Goal: Task Accomplishment & Management: Complete application form

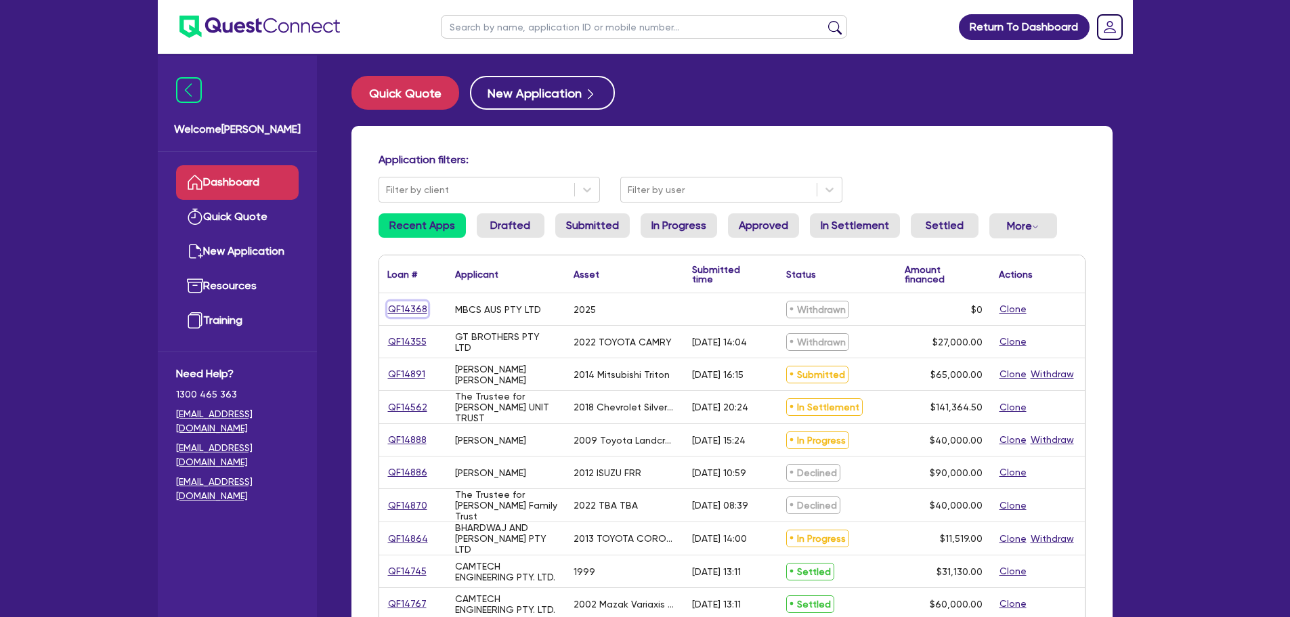
click at [407, 303] on link "QF14368" at bounding box center [407, 309] width 41 height 16
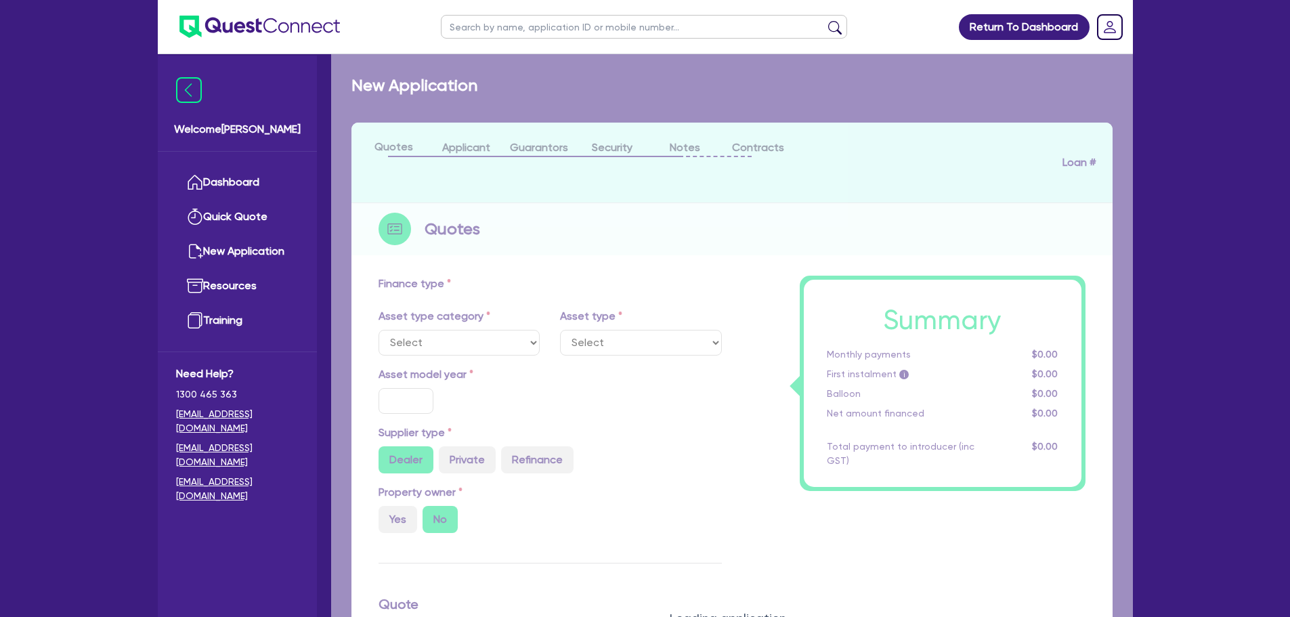
select select "TERTIARY_ASSETS"
type input "2025"
type input "18,480"
type input "3,696"
type input "4"
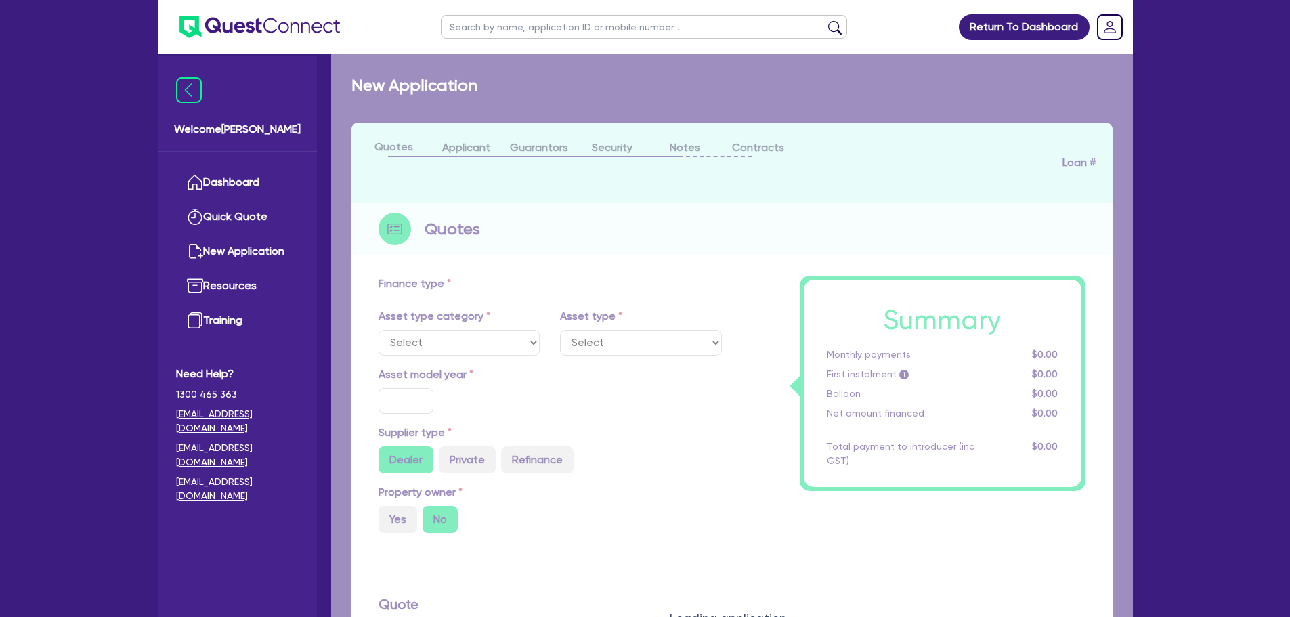
radio input "true"
type input "23"
select select "OTHER_TERTIARY"
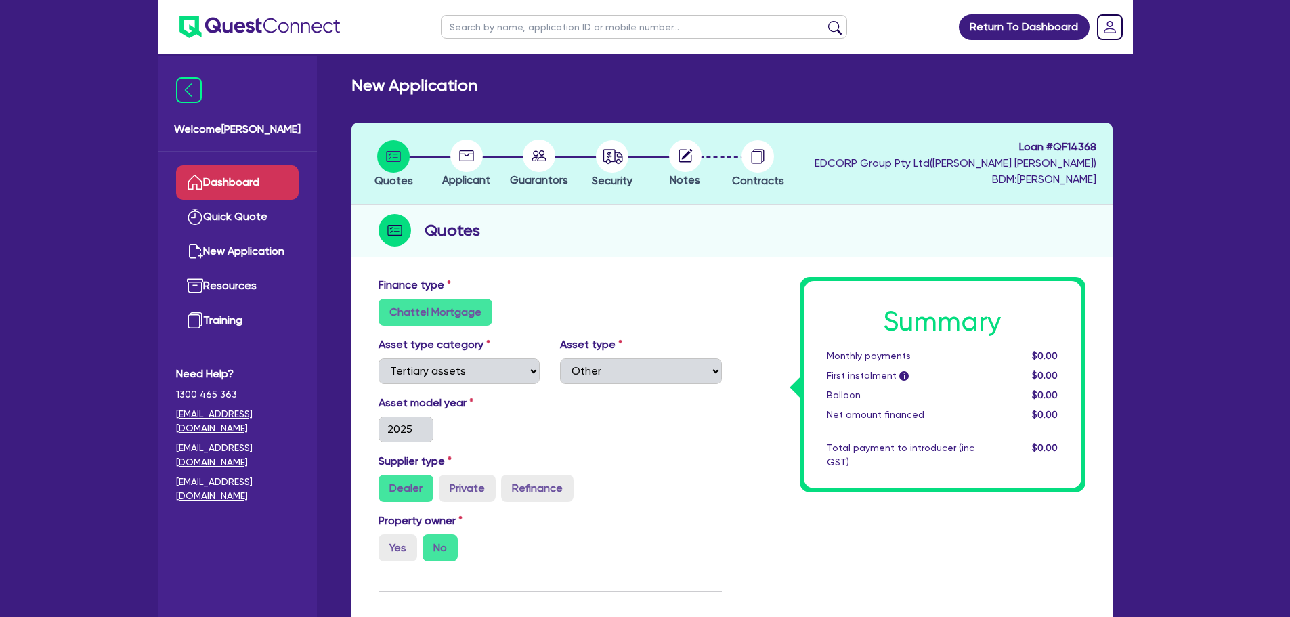
click at [263, 185] on link "Dashboard" at bounding box center [237, 182] width 123 height 35
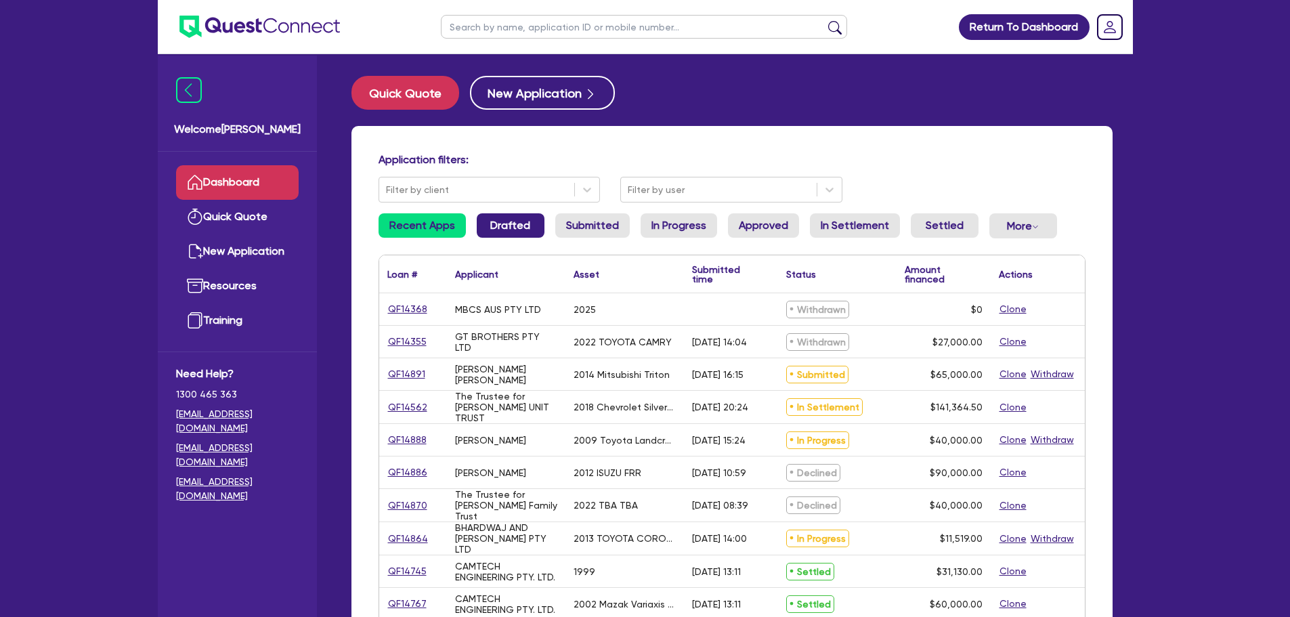
click at [493, 222] on link "Drafted" at bounding box center [511, 225] width 68 height 24
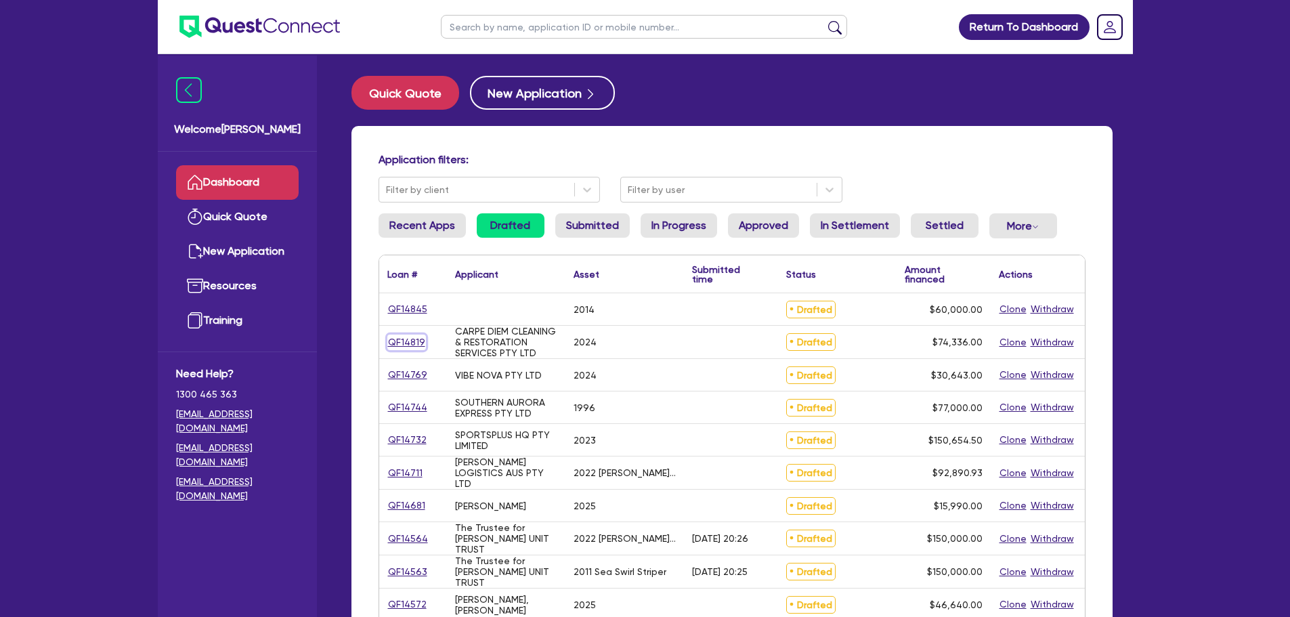
click at [402, 343] on link "QF14819" at bounding box center [406, 342] width 39 height 16
select select "TERTIARY_ASSETS"
select select "OTHER_TERTIARY"
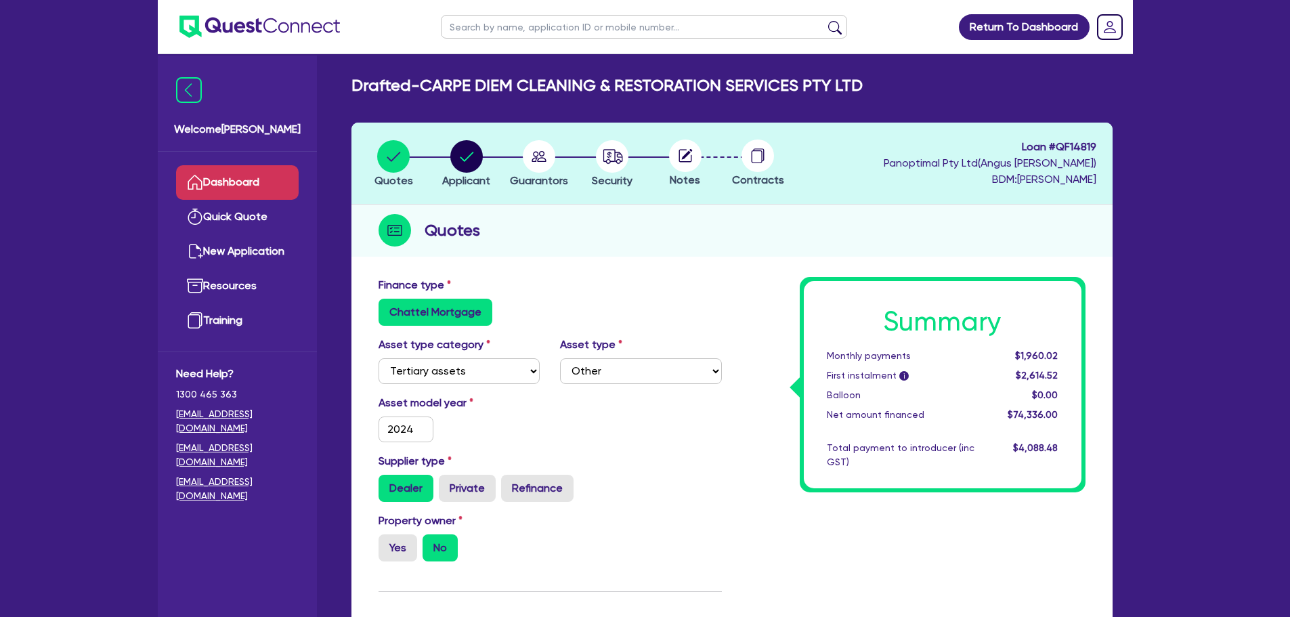
click at [286, 169] on link "Dashboard" at bounding box center [237, 182] width 123 height 35
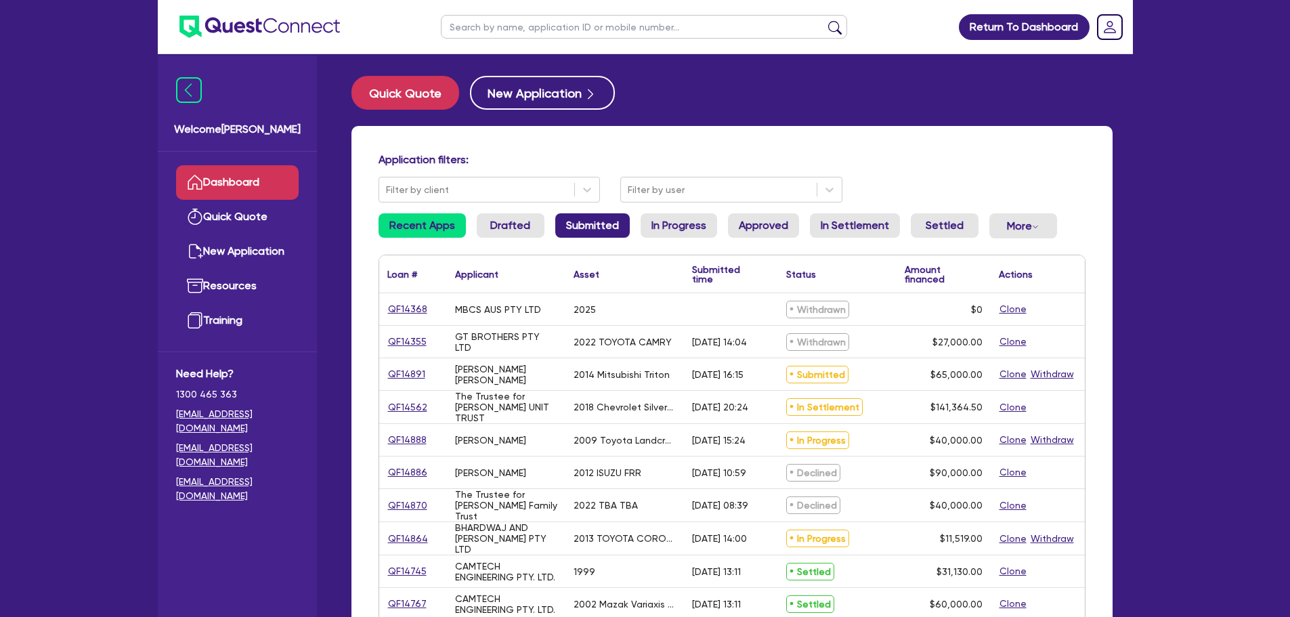
click at [605, 228] on link "Submitted" at bounding box center [592, 225] width 74 height 24
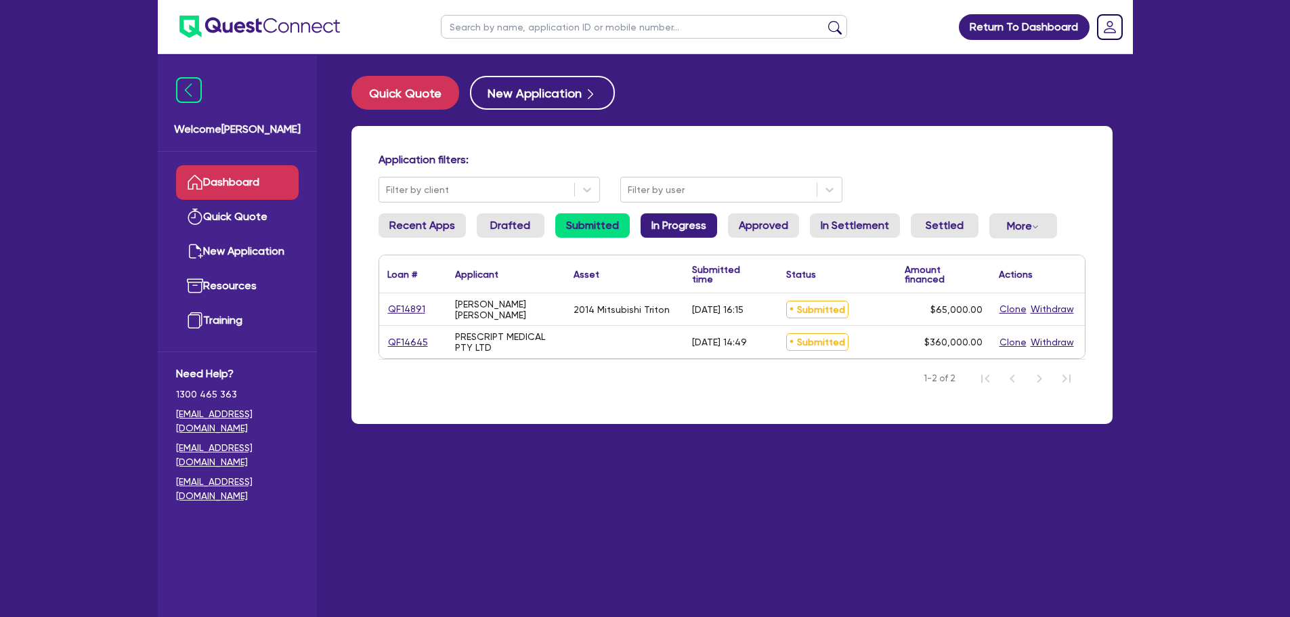
click at [692, 223] on link "In Progress" at bounding box center [679, 225] width 77 height 24
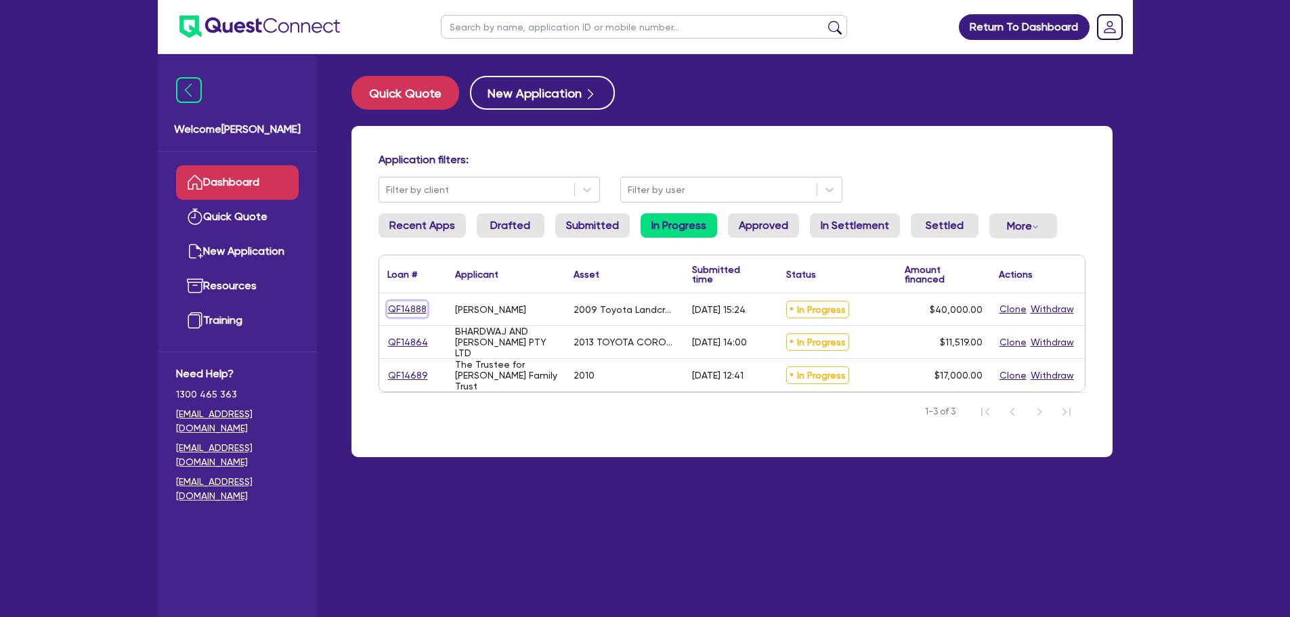
click at [408, 305] on link "QF14888" at bounding box center [407, 309] width 40 height 16
select select "CARS_AND_LIGHT_TRUCKS"
select select "PASSENGER_VEHICLES"
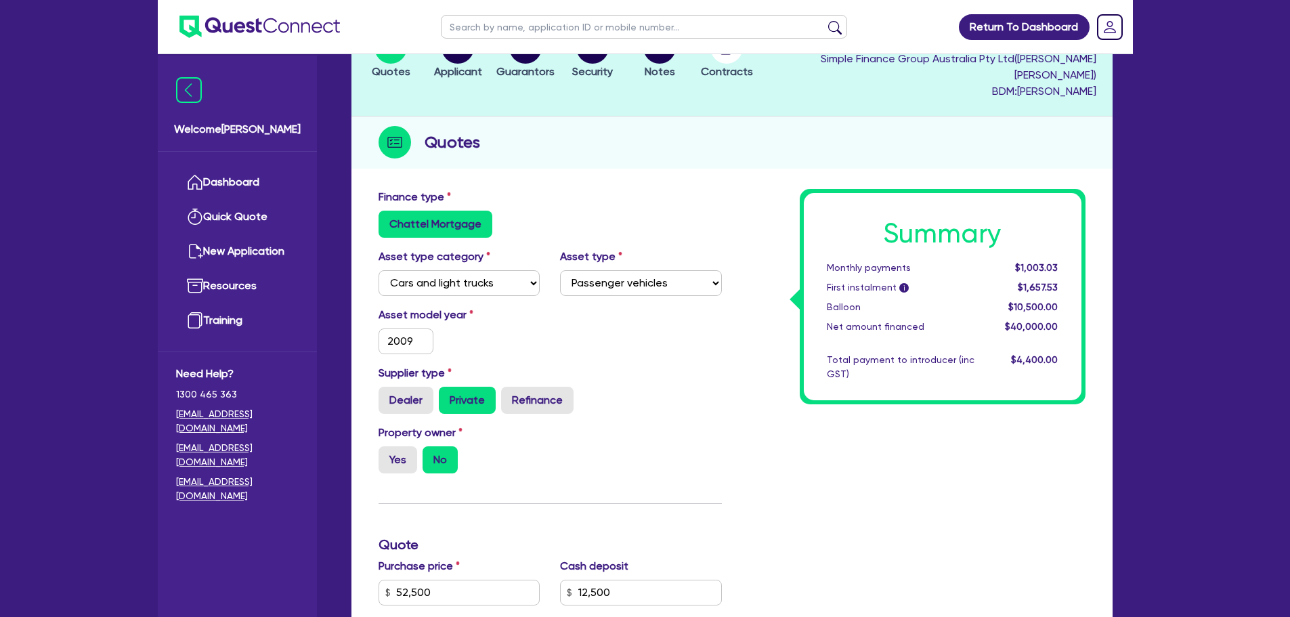
scroll to position [109, 0]
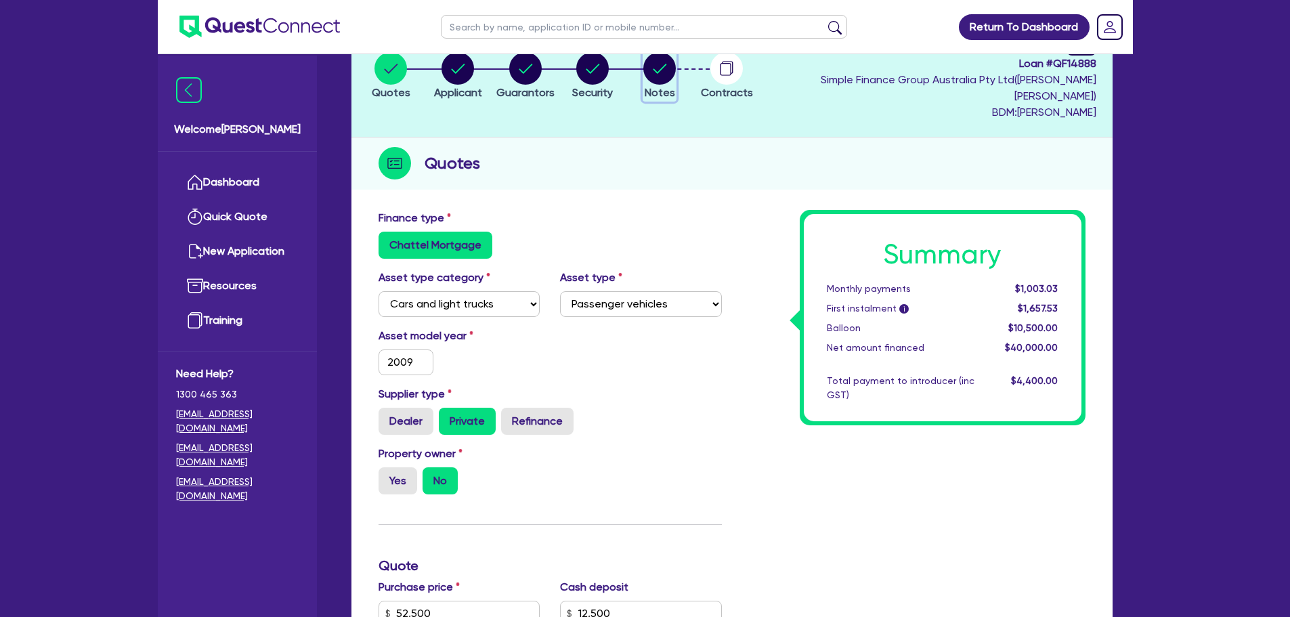
click at [676, 65] on circle "button" at bounding box center [659, 68] width 33 height 33
select select "Quest Finance - Own Book"
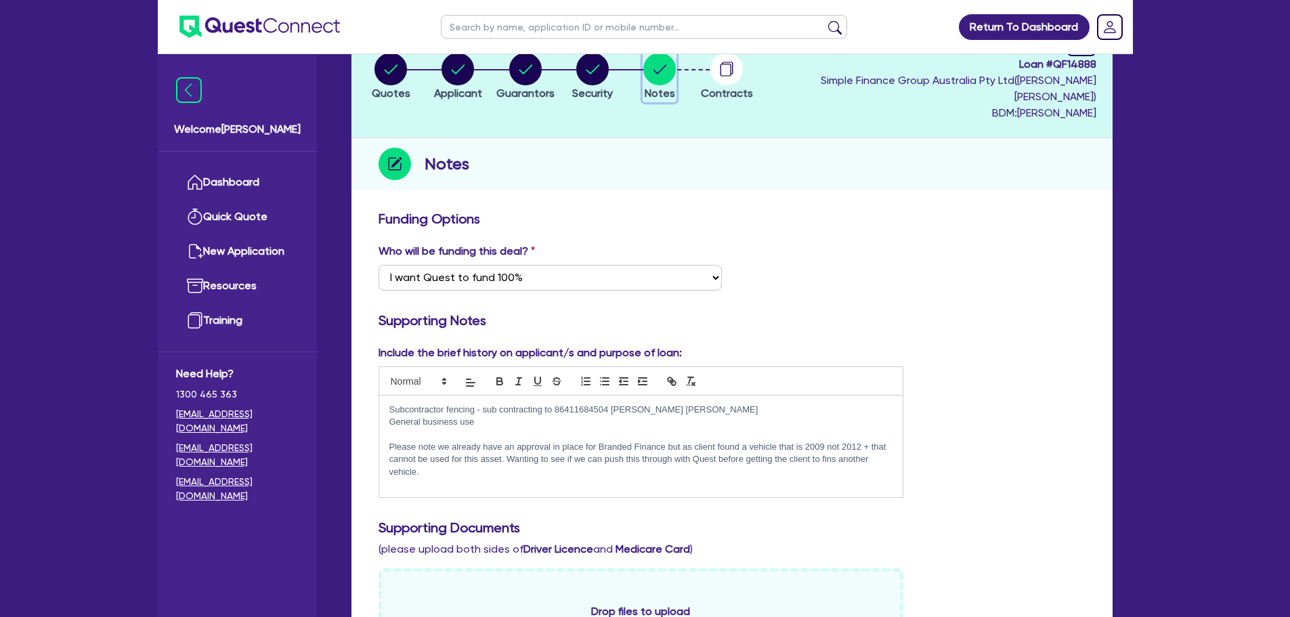
scroll to position [91, 0]
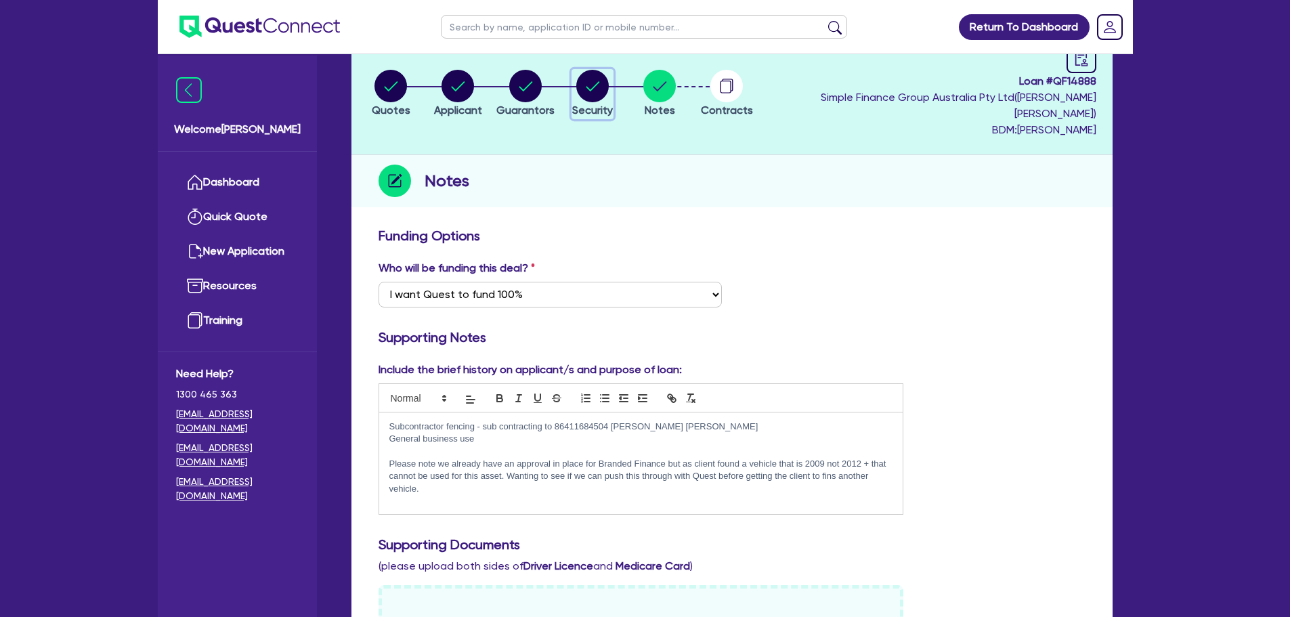
click at [597, 79] on circle "button" at bounding box center [592, 86] width 33 height 33
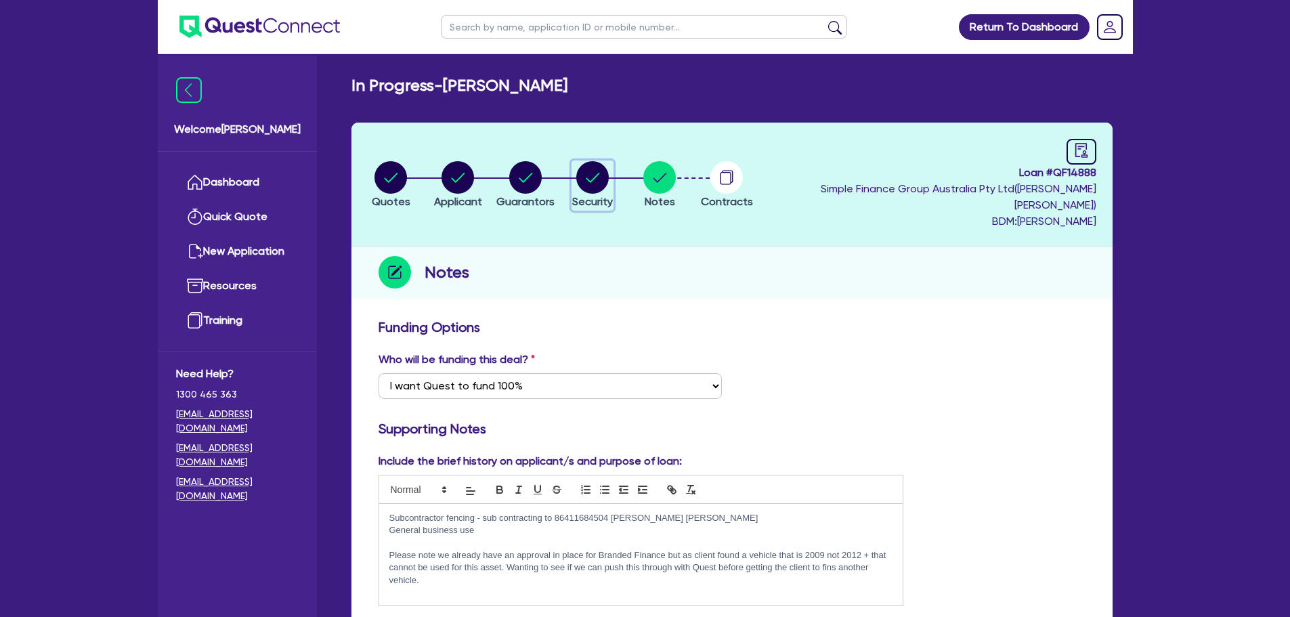
select select "CARS_AND_LIGHT_TRUCKS"
select select "PASSENGER_VEHICLES"
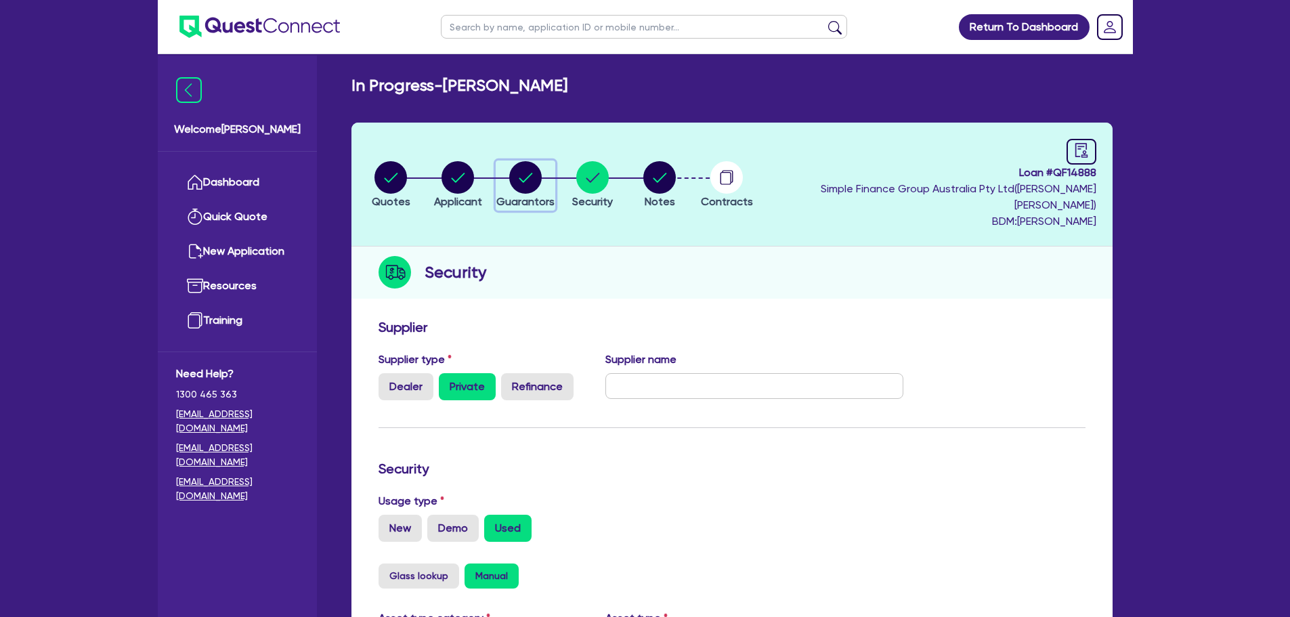
click at [542, 177] on circle "button" at bounding box center [525, 177] width 33 height 33
select select "MR"
select select "QLD"
select select "SINGLE"
select select "CASH"
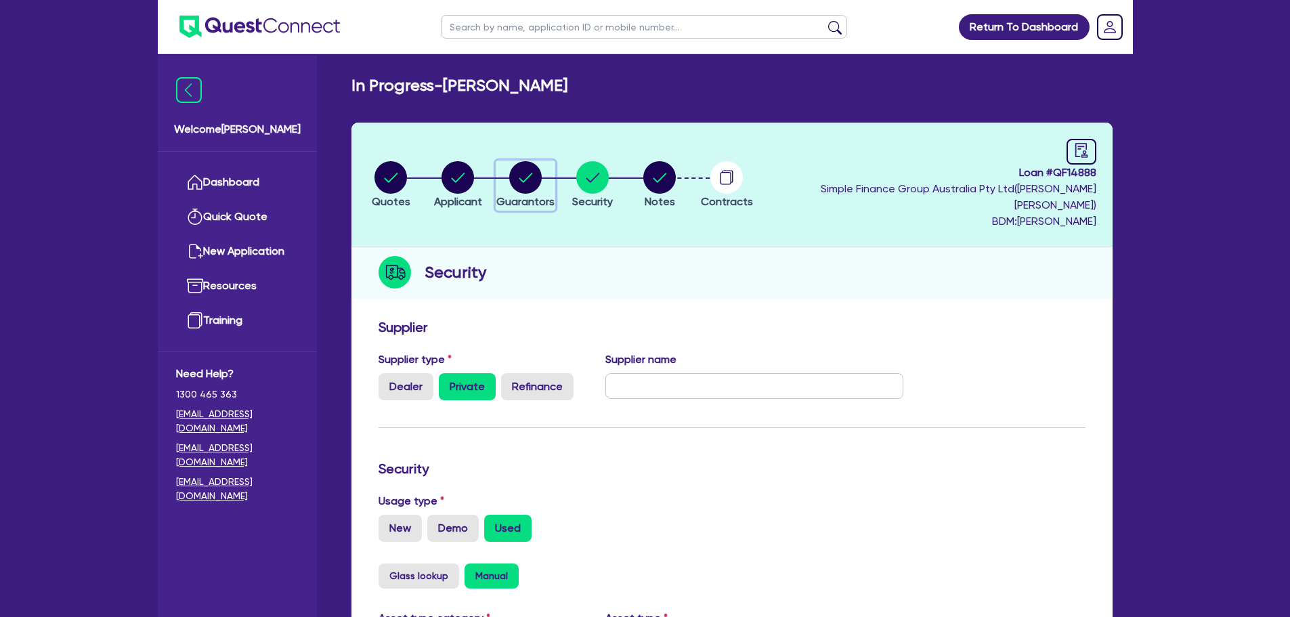
select select "VEHICLE"
select select "HOUSEHOLD_PERSONAL"
select select "OTHER"
select select "HOUSEHOLD_PERSONAL"
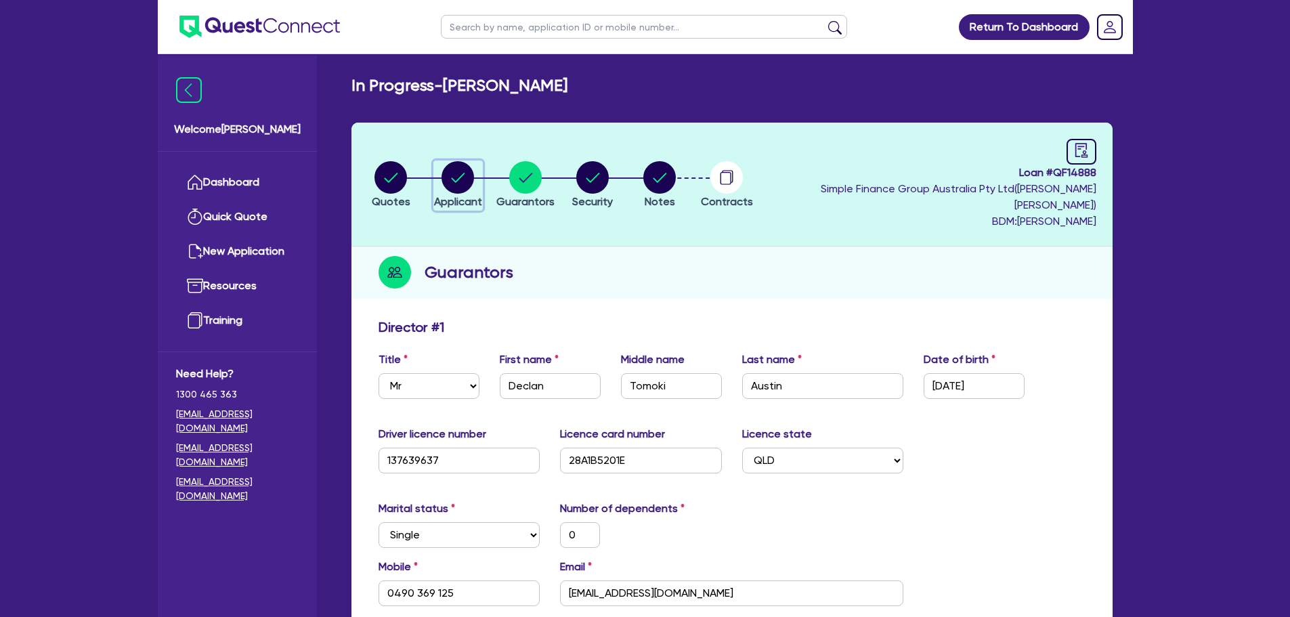
click at [458, 180] on circle "button" at bounding box center [457, 177] width 33 height 33
select select "SOLE_TRADER"
select select "BUILDING_CONSTRUCTION"
select select "TRADES_SERVICES_BUSINESSES_GOVERNMENT"
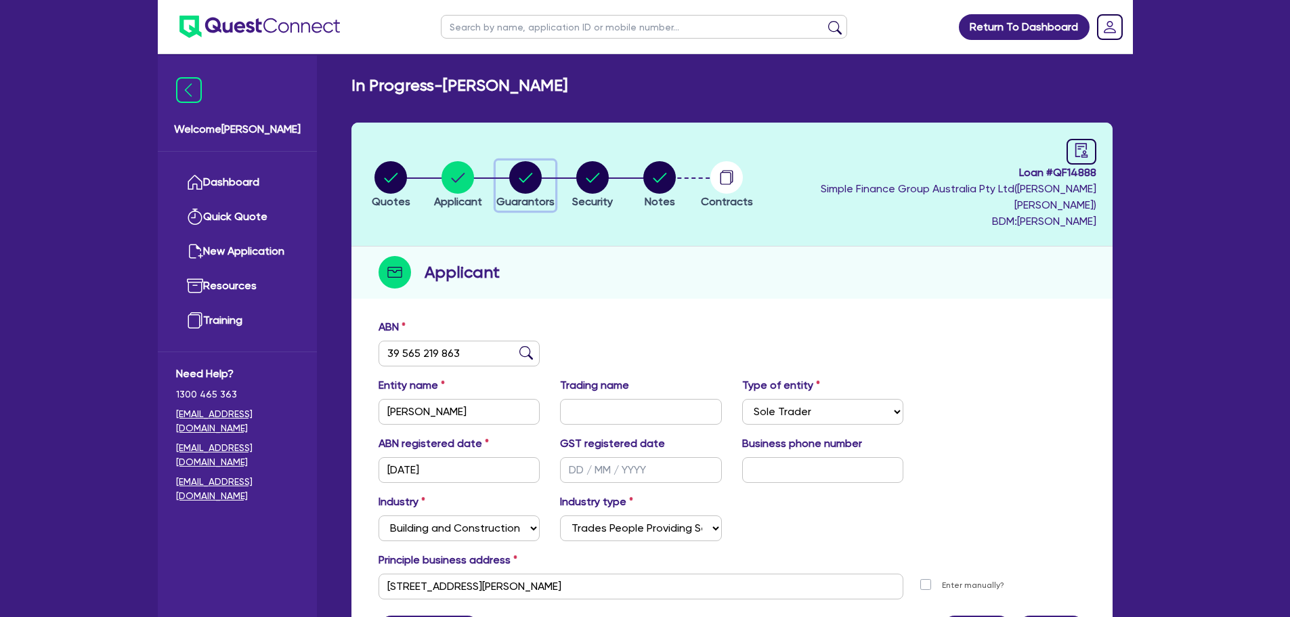
click at [531, 161] on circle "button" at bounding box center [525, 177] width 33 height 33
select select "MR"
select select "QLD"
select select "SINGLE"
select select "CASH"
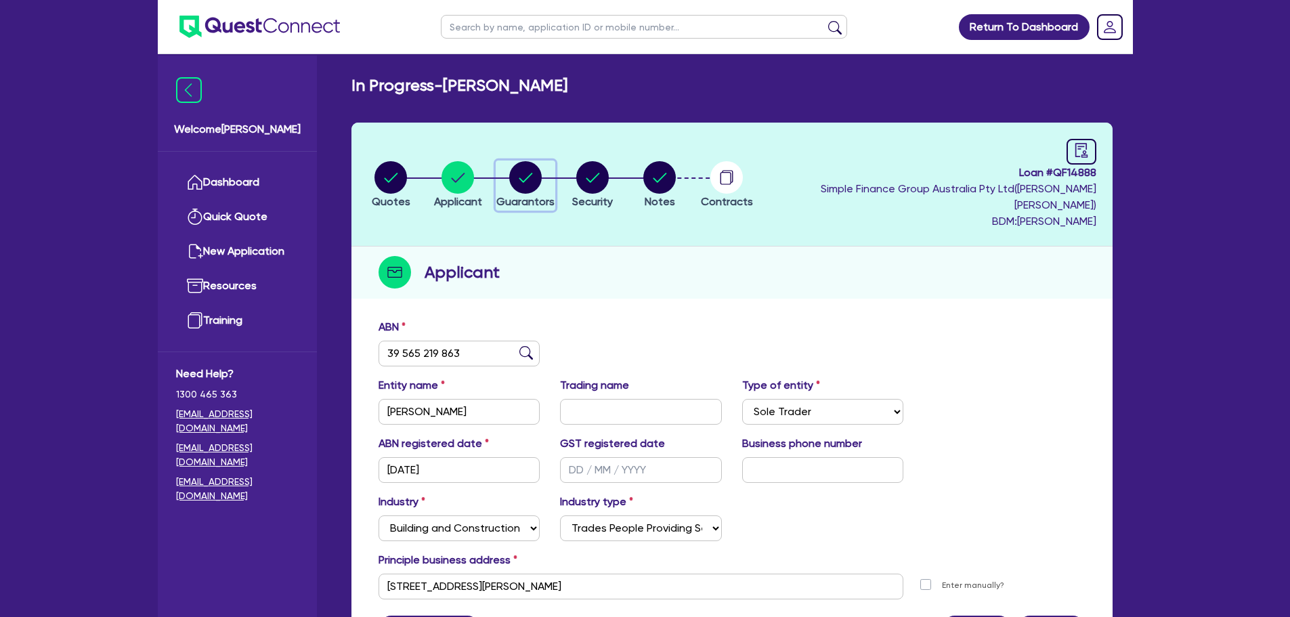
select select "VEHICLE"
select select "HOUSEHOLD_PERSONAL"
select select "OTHER"
select select "HOUSEHOLD_PERSONAL"
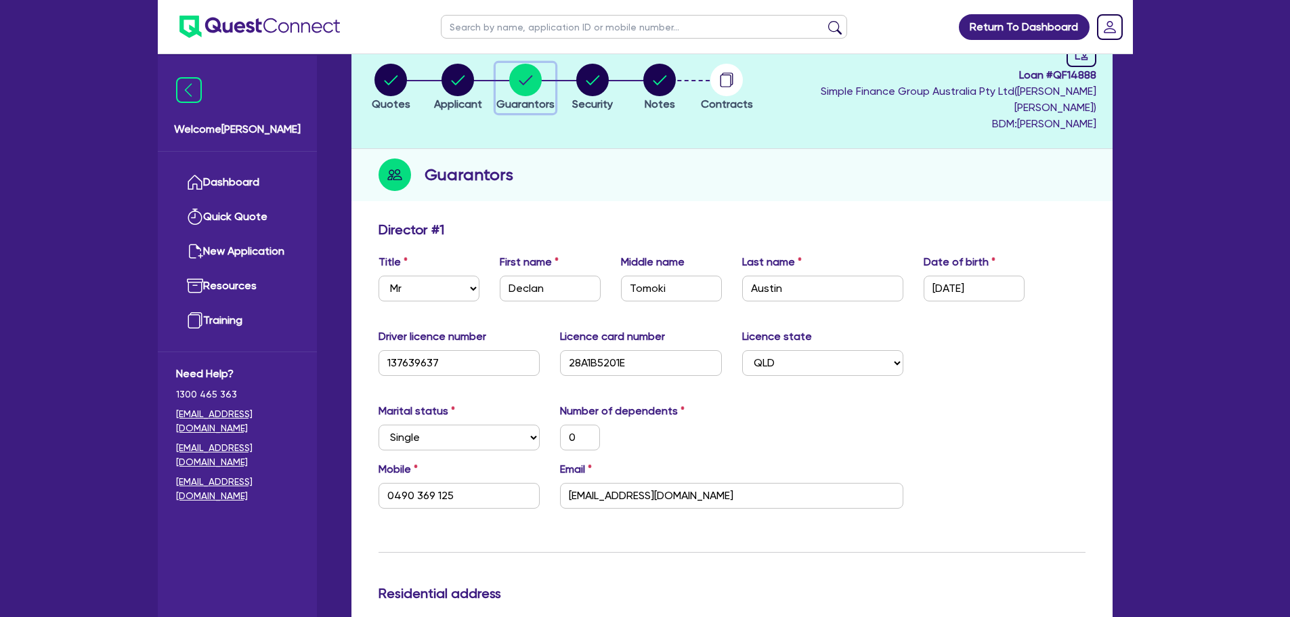
scroll to position [33, 0]
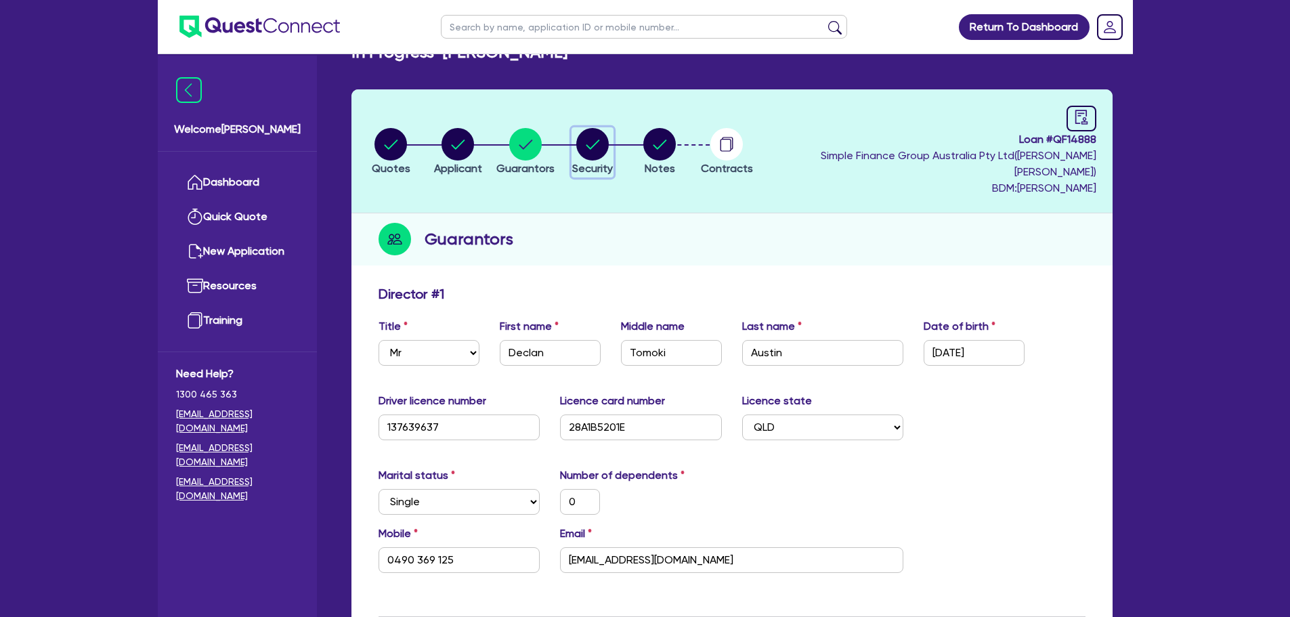
click at [604, 128] on circle "button" at bounding box center [592, 144] width 33 height 33
select select "CARS_AND_LIGHT_TRUCKS"
select select "PASSENGER_VEHICLES"
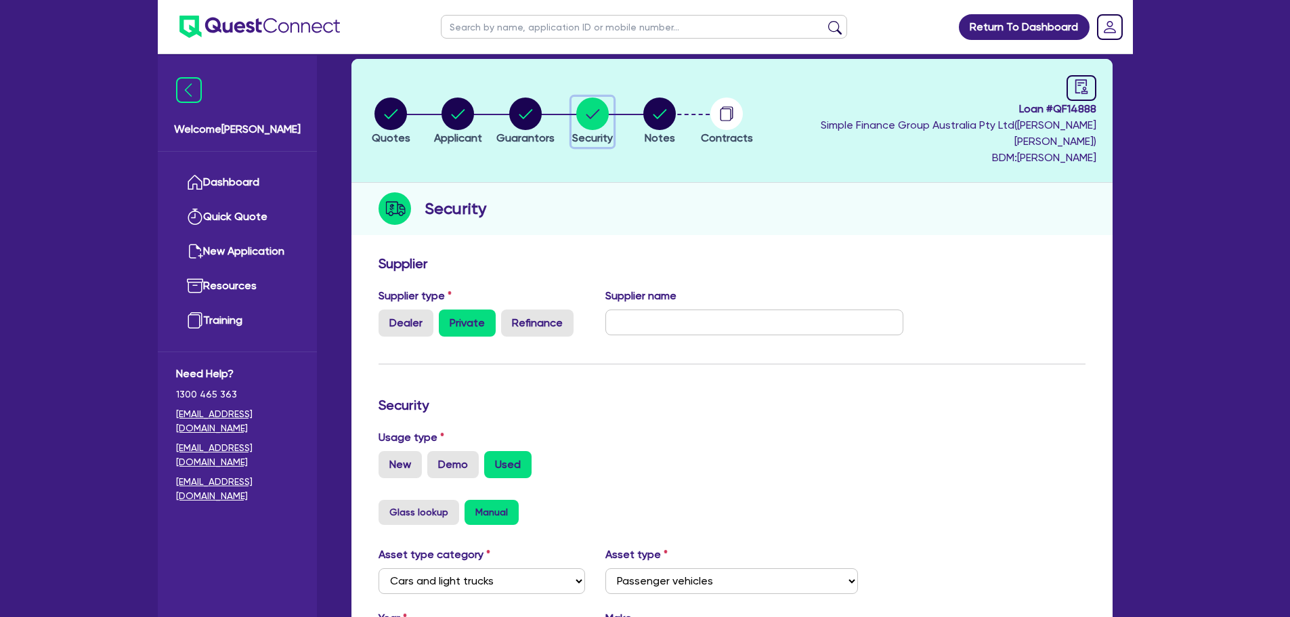
scroll to position [63, 0]
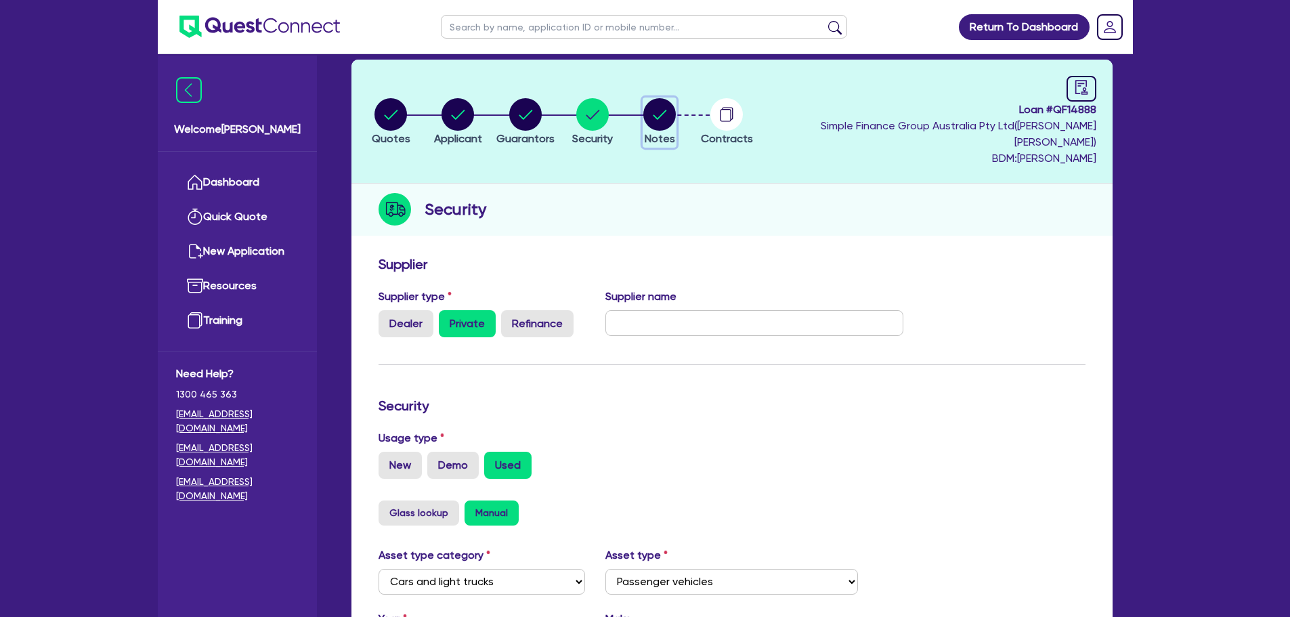
click at [676, 109] on circle "button" at bounding box center [659, 114] width 33 height 33
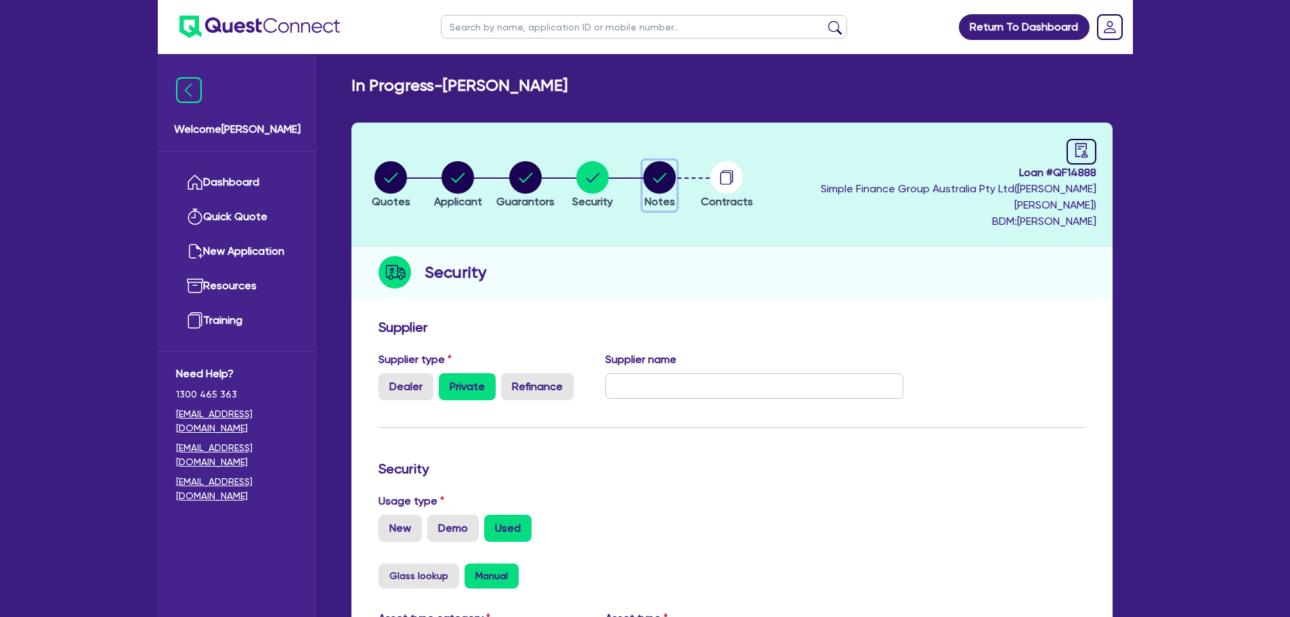
select select "Quest Finance - Own Book"
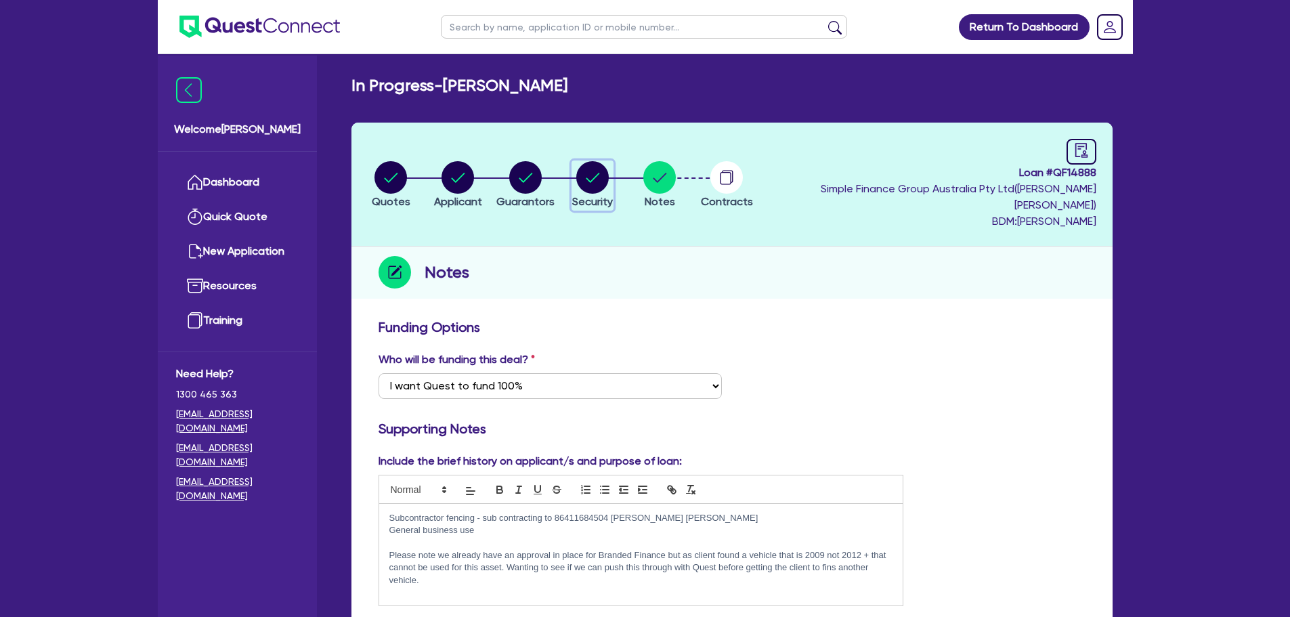
click at [607, 179] on circle "button" at bounding box center [592, 177] width 33 height 33
select select "CARS_AND_LIGHT_TRUCKS"
select select "PASSENGER_VEHICLES"
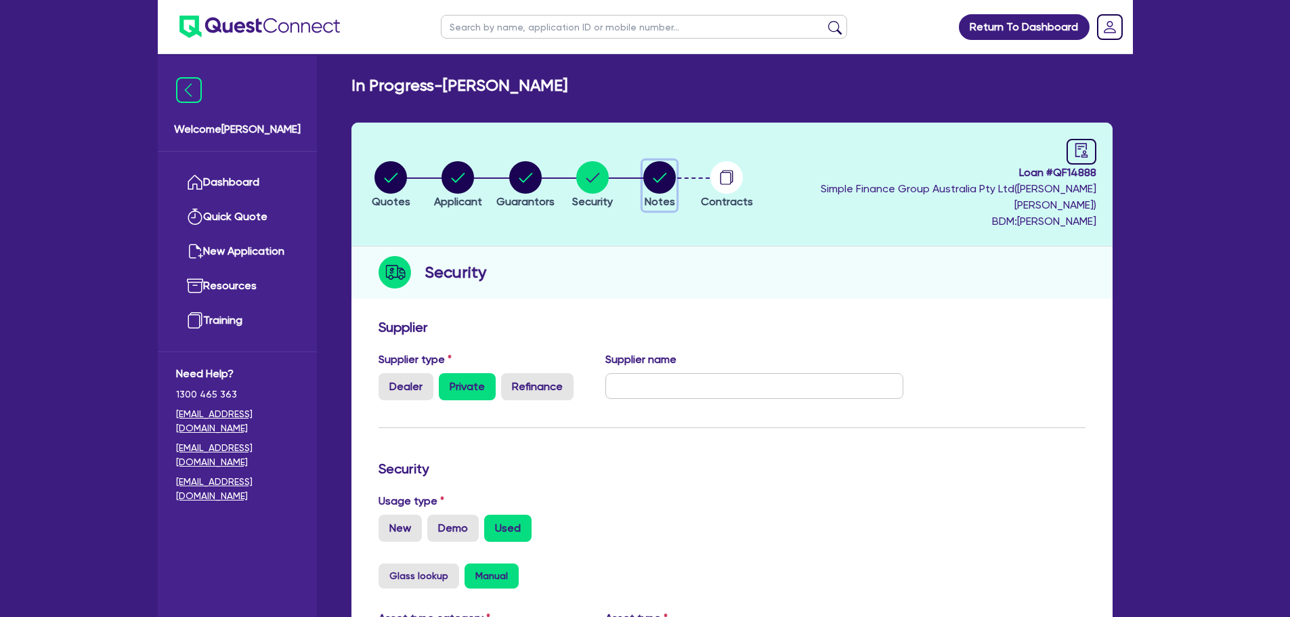
click at [676, 171] on circle "button" at bounding box center [659, 177] width 33 height 33
select select "Quest Finance - Own Book"
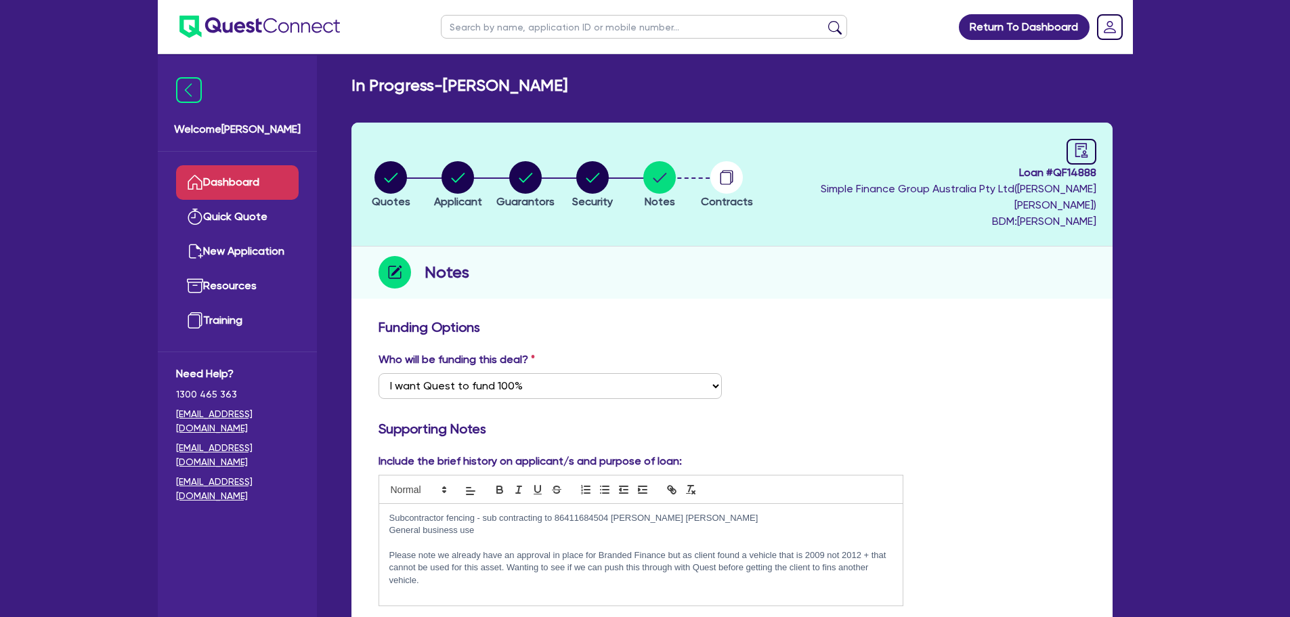
click at [276, 186] on link "Dashboard" at bounding box center [237, 182] width 123 height 35
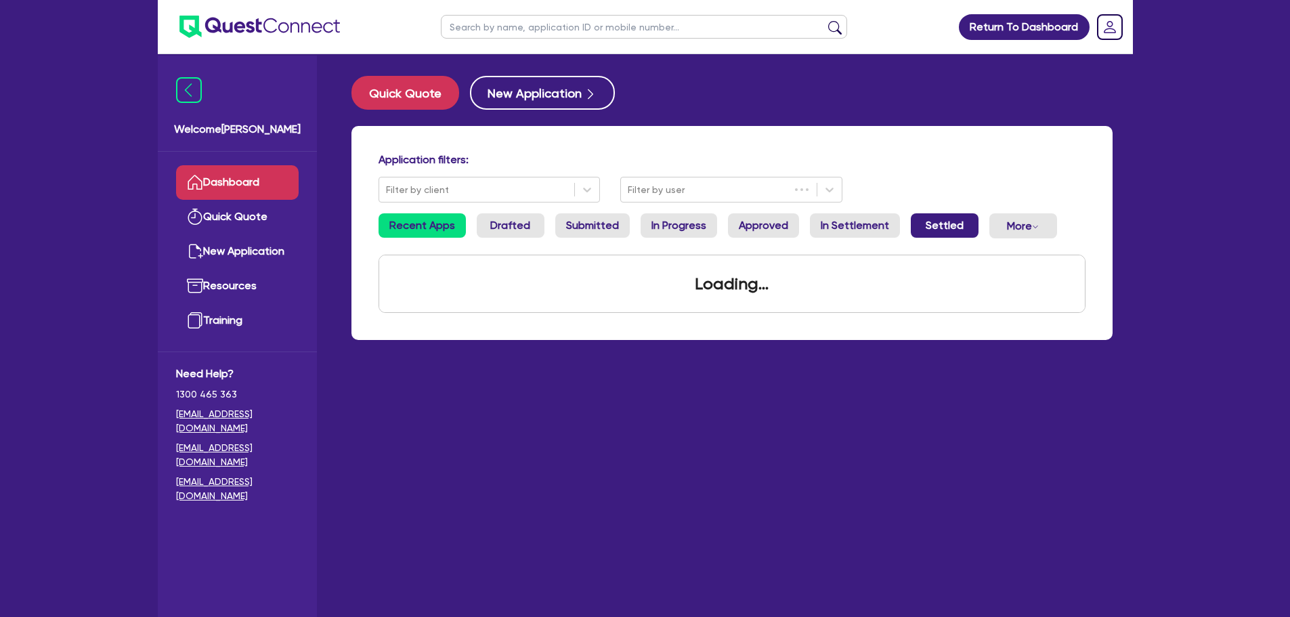
click at [951, 236] on link "Settled" at bounding box center [945, 225] width 68 height 24
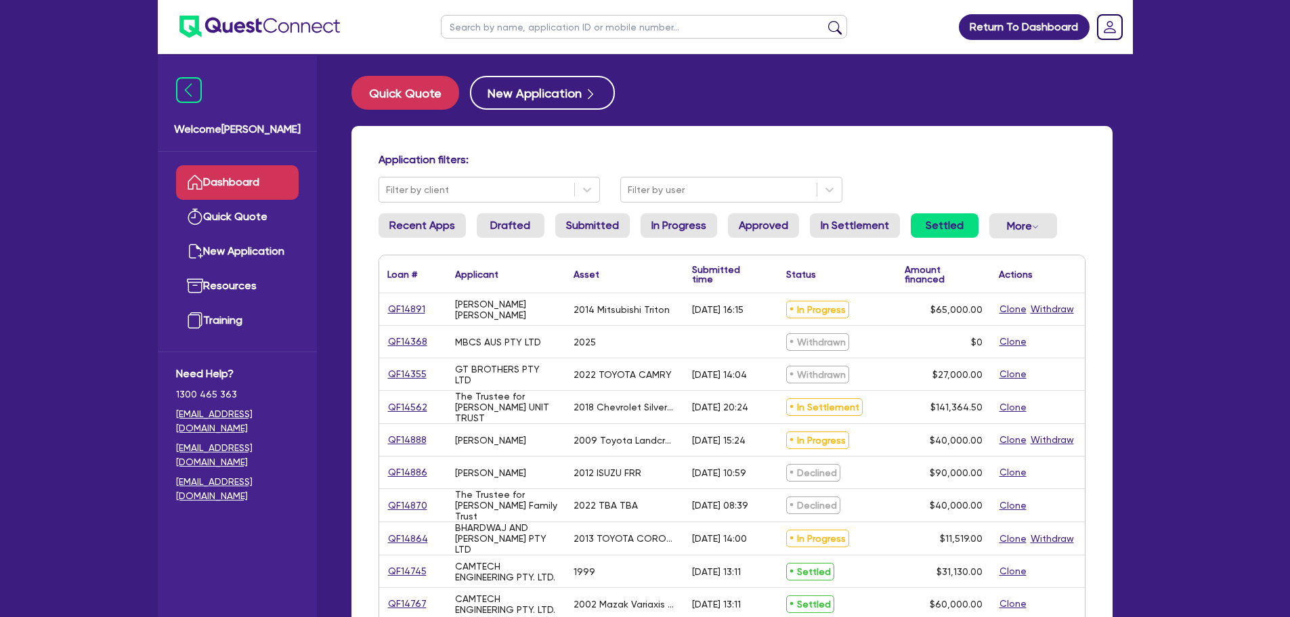
click at [915, 229] on link "Settled" at bounding box center [945, 225] width 68 height 24
click at [840, 221] on link "In Settlement" at bounding box center [855, 225] width 90 height 24
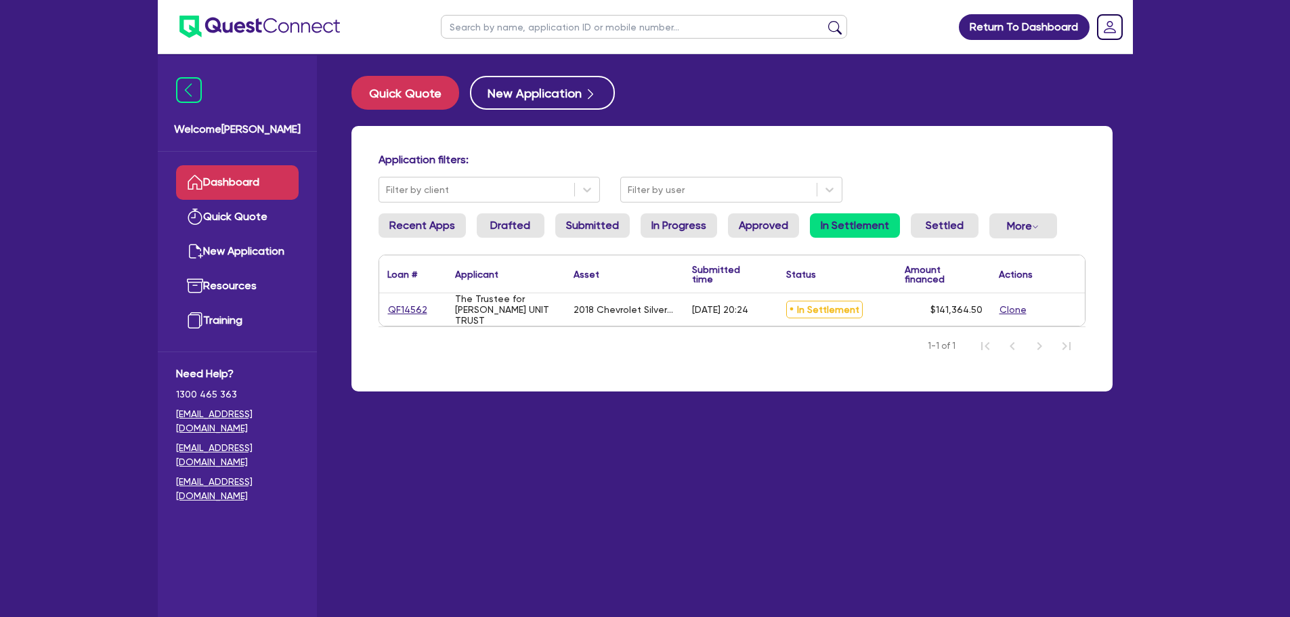
click at [974, 222] on ul "Recent Apps Drafted Submitted In Progress Approved In Settlement Settled More W…" at bounding box center [731, 231] width 707 height 36
click at [945, 230] on link "Settled" at bounding box center [945, 225] width 68 height 24
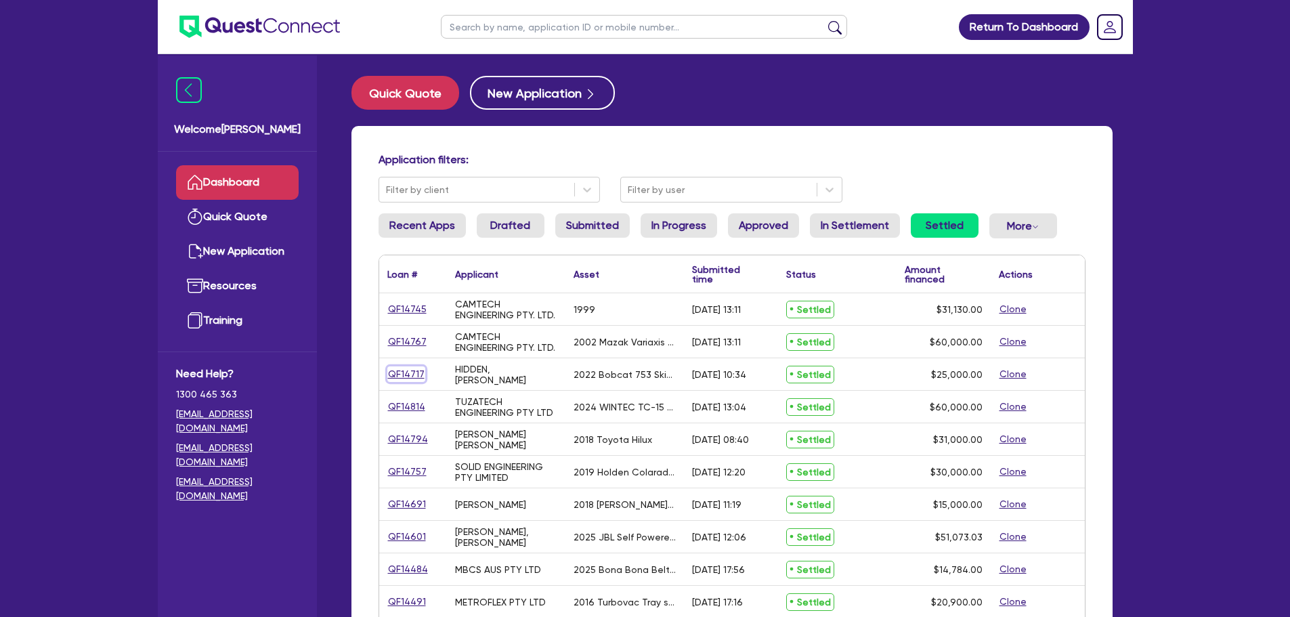
click at [393, 375] on link "QF14717" at bounding box center [406, 374] width 38 height 16
select select "PRIMARY_ASSETS"
select select "YELLOW_GOODS_AND_EXCAVATORS"
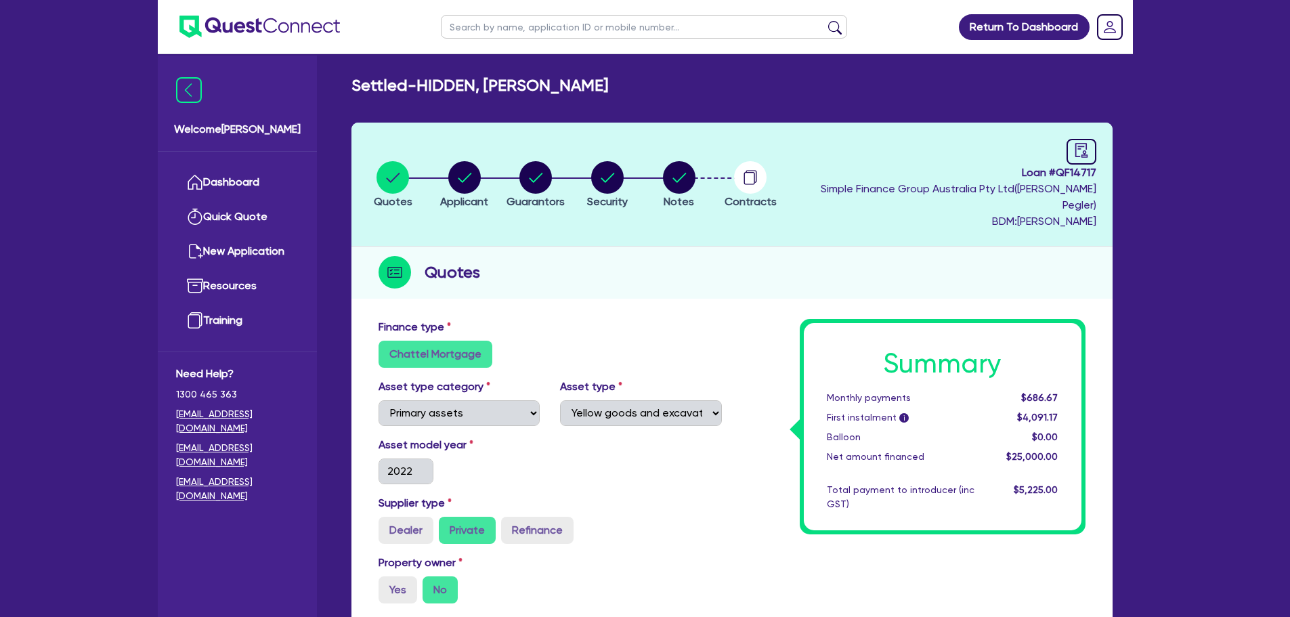
scroll to position [327, 0]
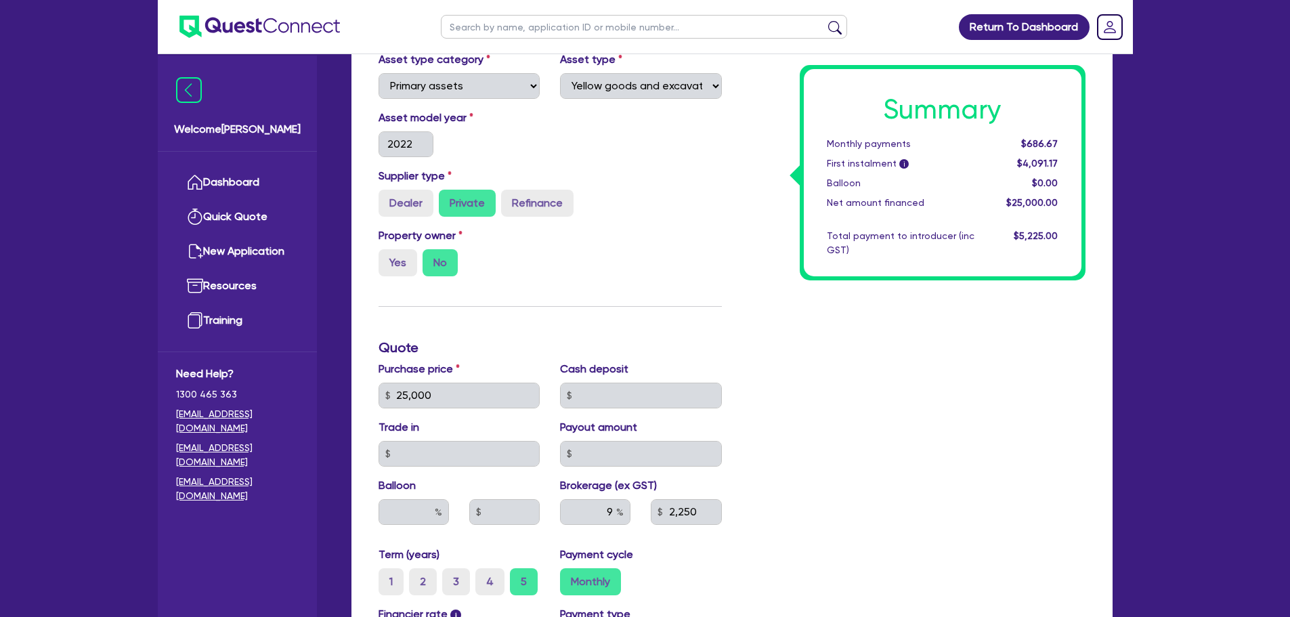
click at [598, 276] on div "Finance type Chattel Mortgage Asset type category Select Cars and light trucks …" at bounding box center [550, 388] width 364 height 792
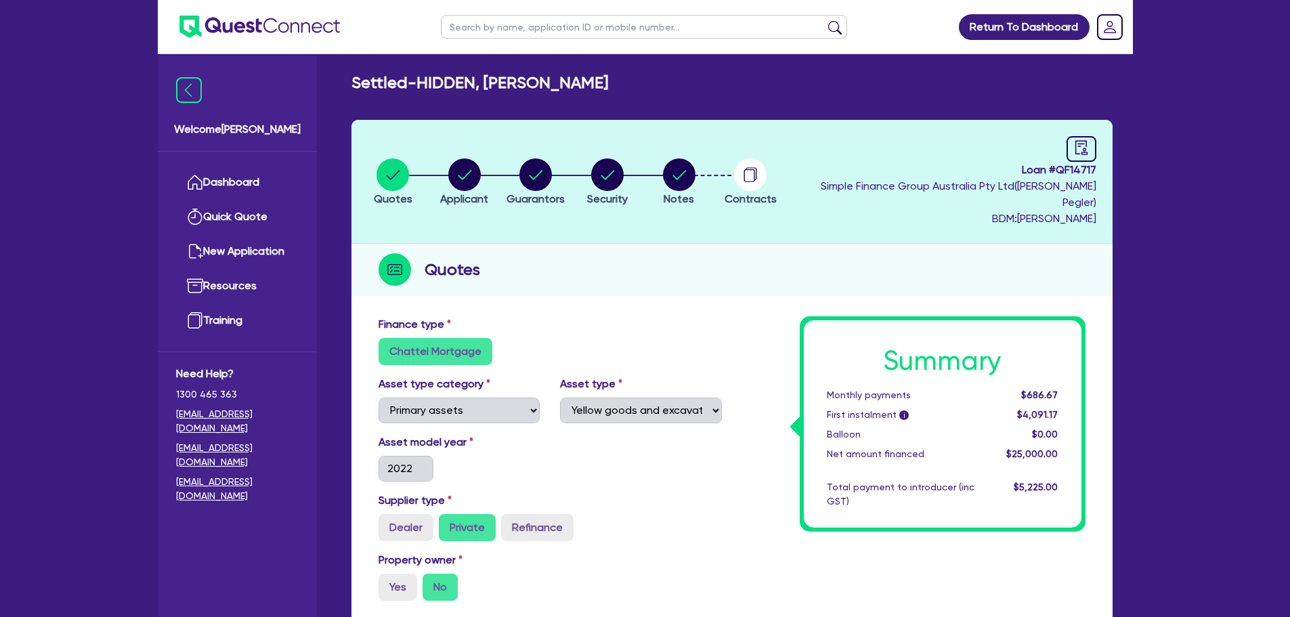
scroll to position [2, 0]
click at [462, 166] on circle "button" at bounding box center [464, 175] width 33 height 33
select select "SOLE_TRADER"
select select "FORESTRY"
select select "GATHERING_GROWING_ACTIVITIES"
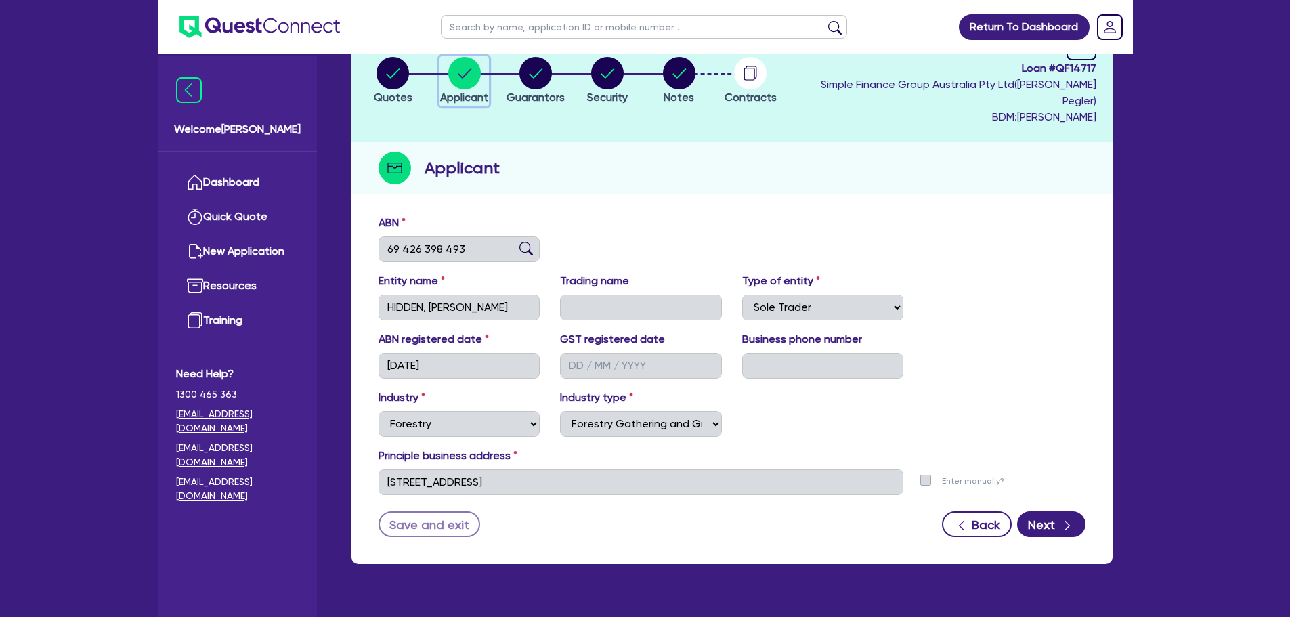
scroll to position [105, 0]
click at [540, 73] on circle "button" at bounding box center [535, 72] width 33 height 33
select select "MR"
select select "[GEOGRAPHIC_DATA]"
select select "SINGLE"
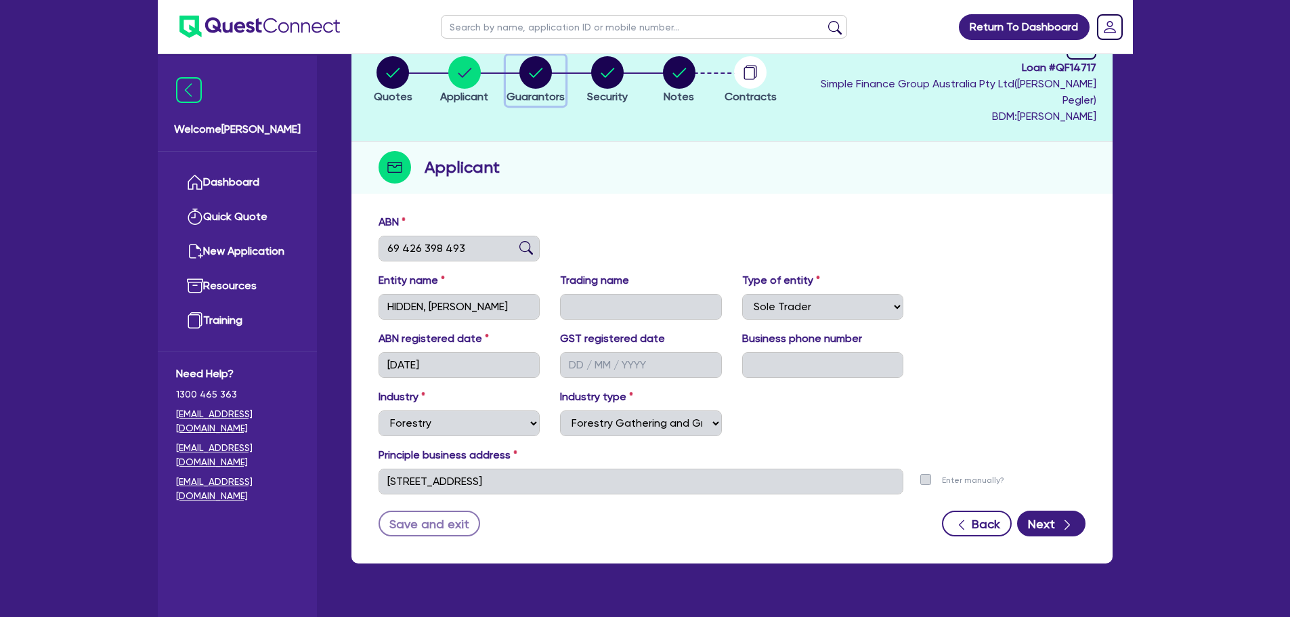
select select "CASH"
select select "EQUIPMENT"
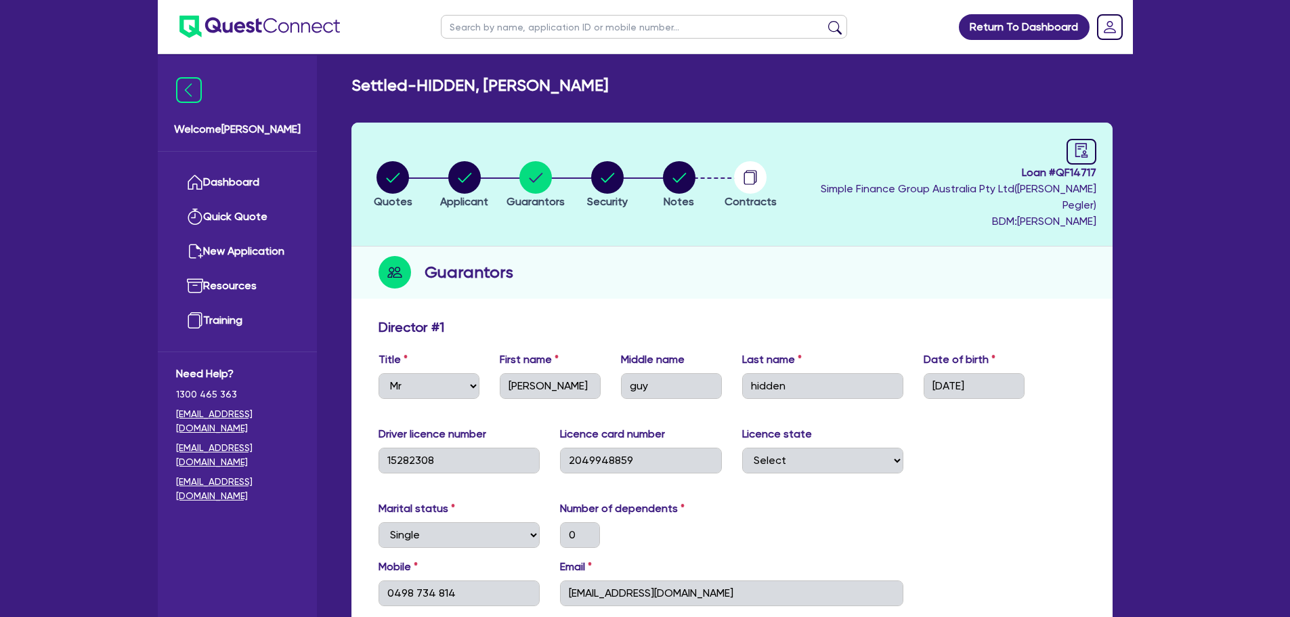
click at [609, 83] on div "Settled - HIDDEN, [PERSON_NAME]" at bounding box center [731, 86] width 781 height 20
click at [680, 198] on span "Notes" at bounding box center [679, 201] width 30 height 13
select select "Quest Finance - Own Book"
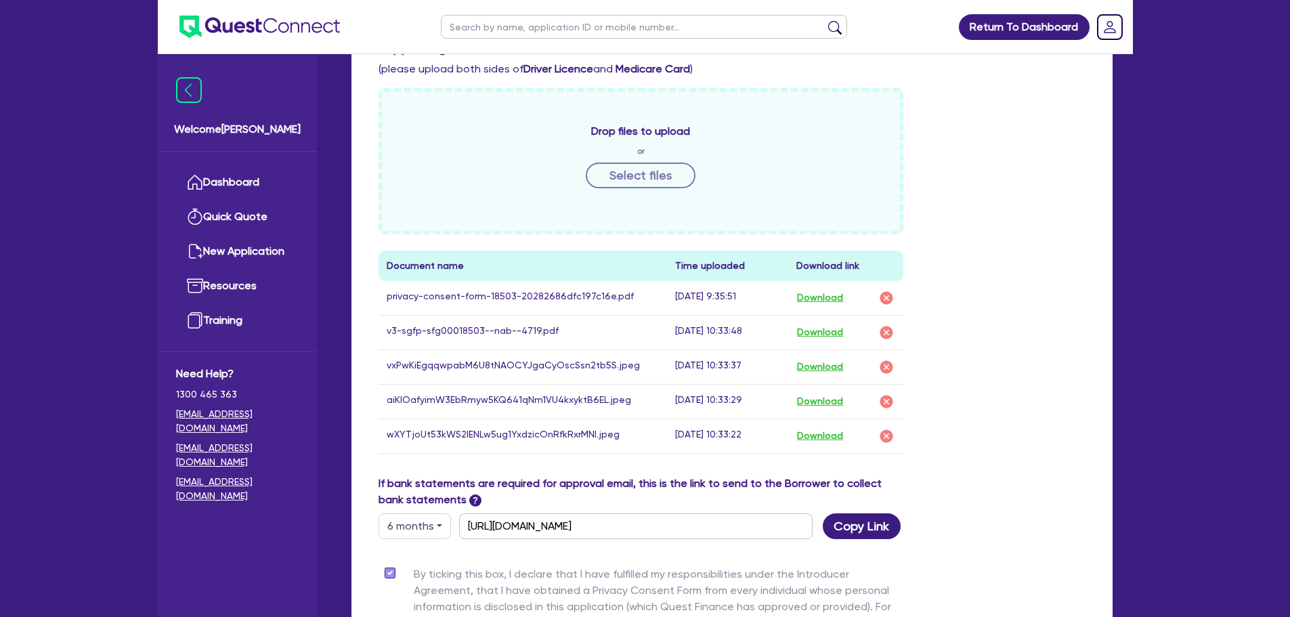
scroll to position [670, 0]
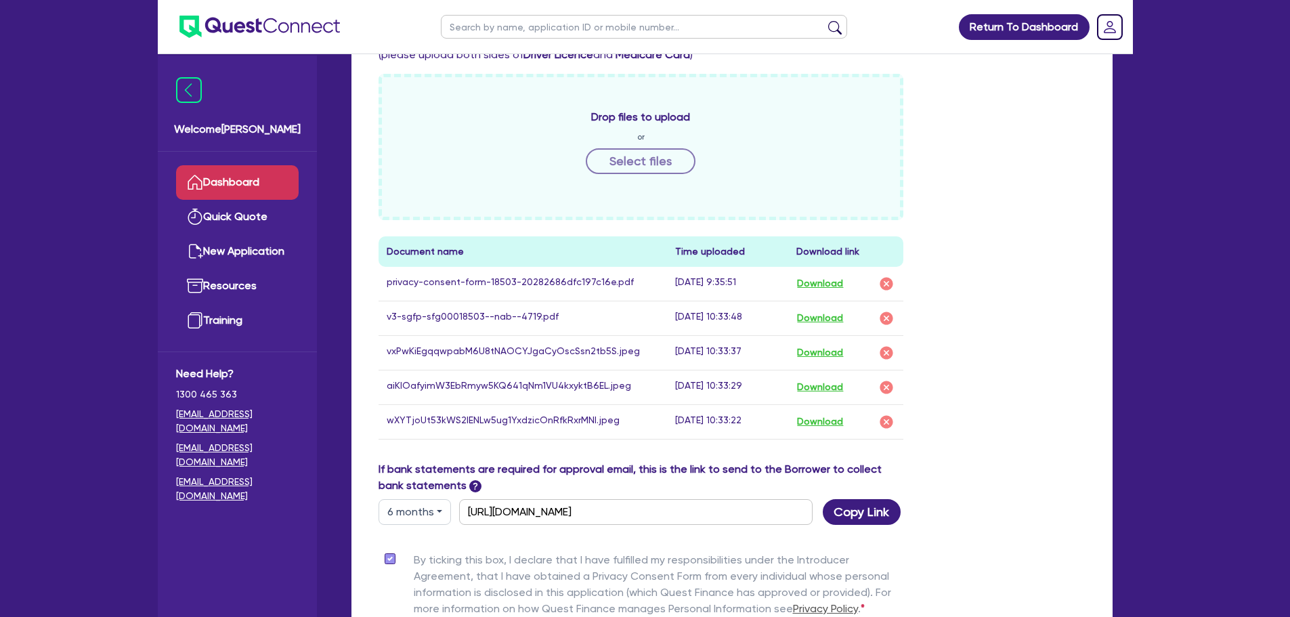
click at [244, 192] on link "Dashboard" at bounding box center [237, 182] width 123 height 35
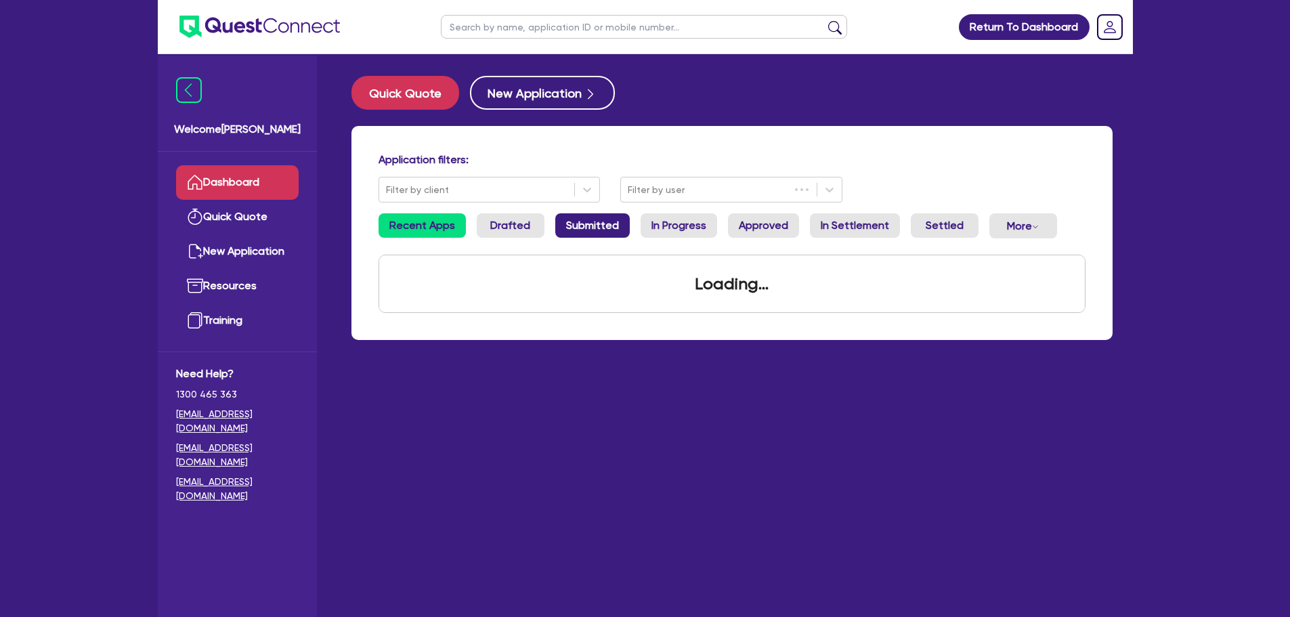
click at [563, 215] on link "Submitted" at bounding box center [592, 225] width 74 height 24
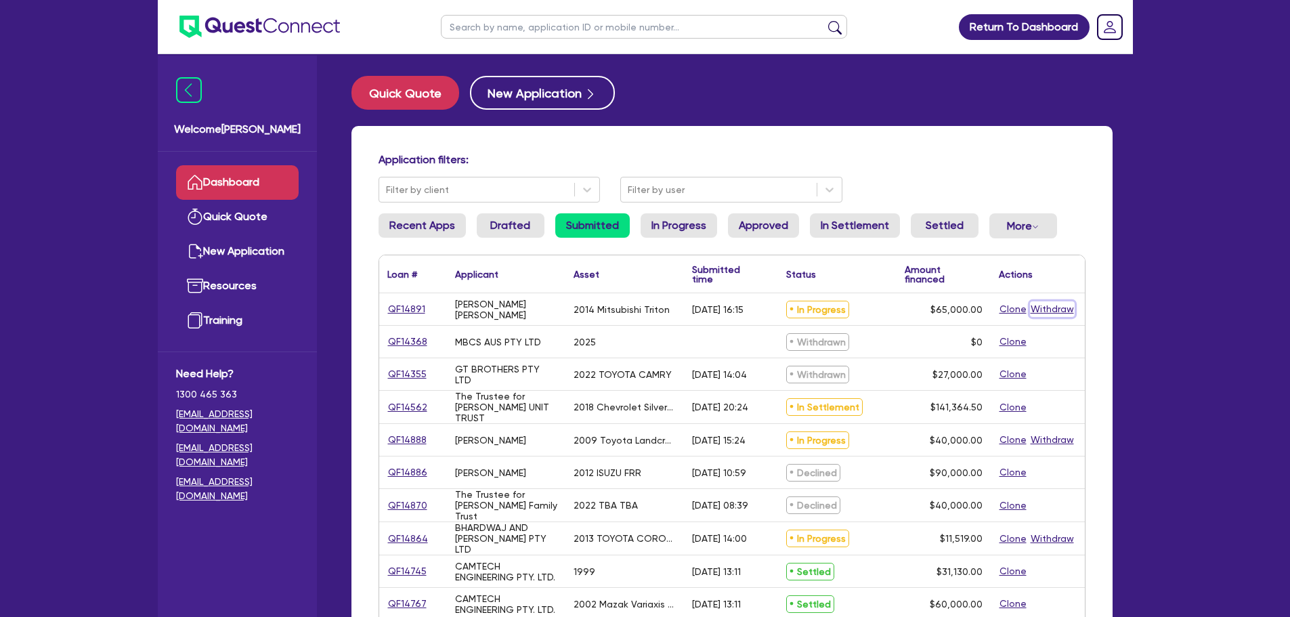
click at [1056, 311] on button "Withdraw" at bounding box center [1052, 309] width 45 height 16
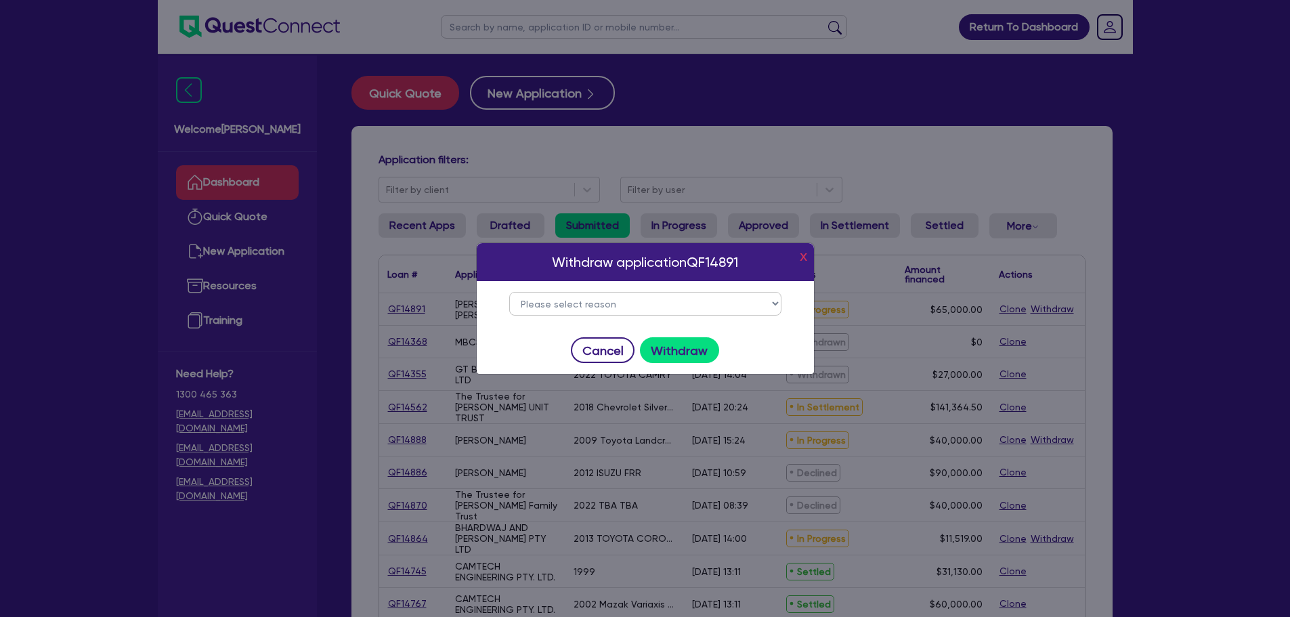
click at [691, 286] on div "Please select reason Change of mind Asset no longer available Alternative finan…" at bounding box center [645, 303] width 337 height 45
click at [691, 302] on select "Please select reason Change of mind Asset no longer available Alternative finan…" at bounding box center [645, 304] width 272 height 24
select select "6"
click at [509, 292] on select "Please select reason Change of mind Asset no longer available Alternative finan…" at bounding box center [645, 304] width 272 height 24
click at [687, 349] on button "Withdraw" at bounding box center [679, 350] width 79 height 26
